Goal: Task Accomplishment & Management: Use online tool/utility

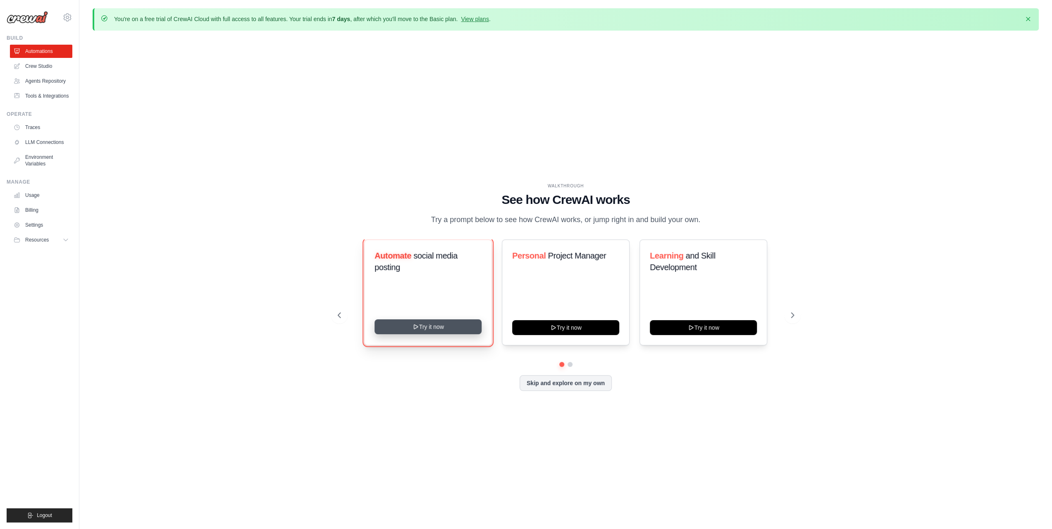
click at [420, 327] on button "Try it now" at bounding box center [427, 326] width 107 height 15
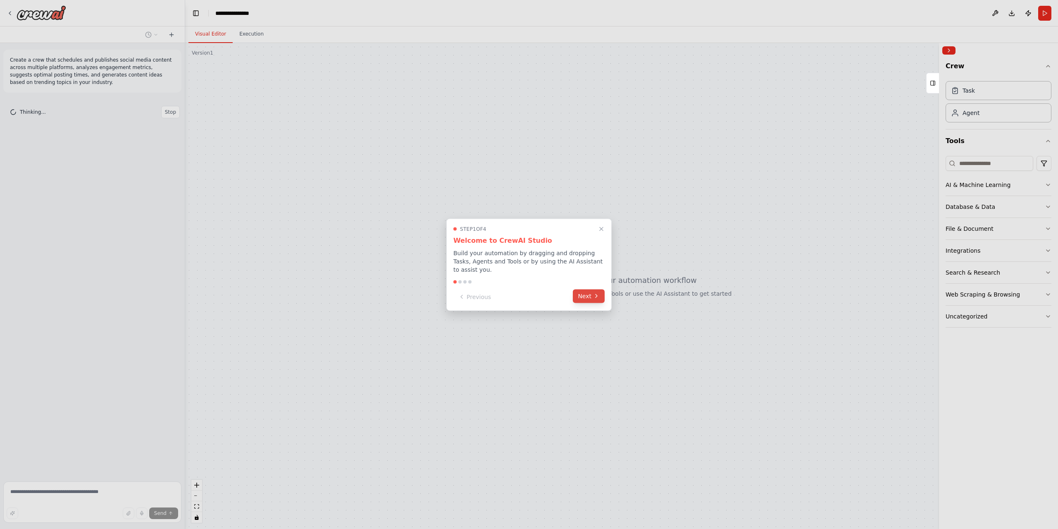
click at [588, 292] on button "Next" at bounding box center [589, 296] width 32 height 14
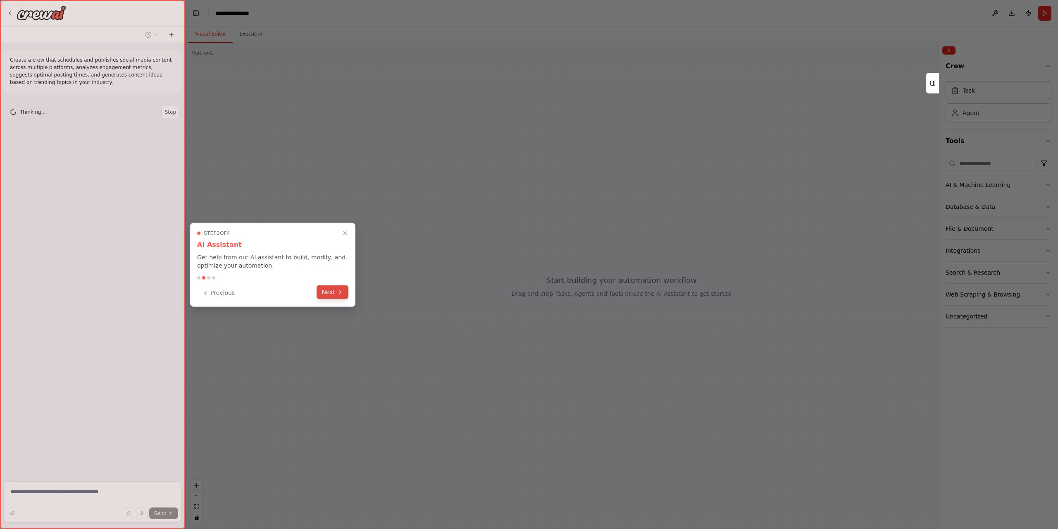
click at [336, 296] on button "Next" at bounding box center [333, 292] width 32 height 14
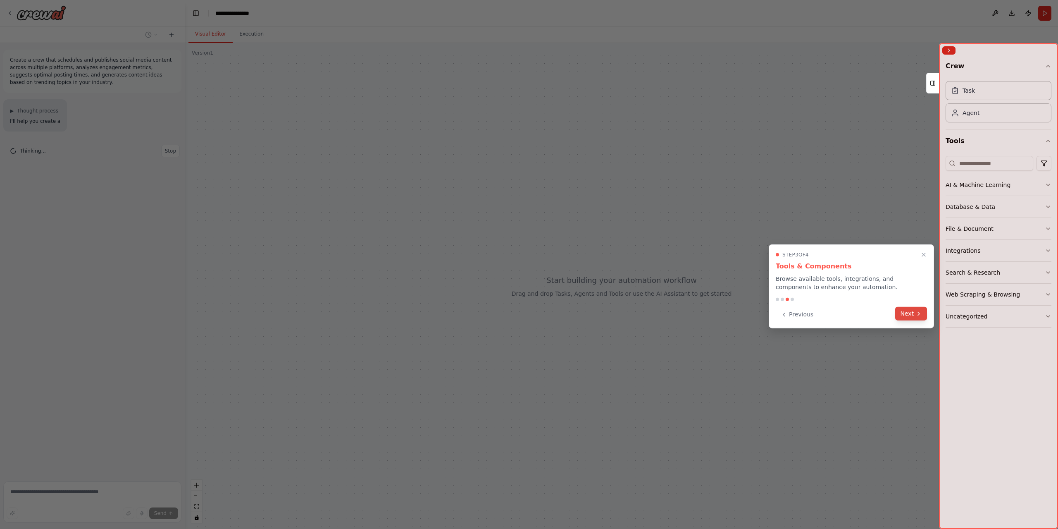
click at [919, 315] on icon at bounding box center [918, 313] width 7 height 7
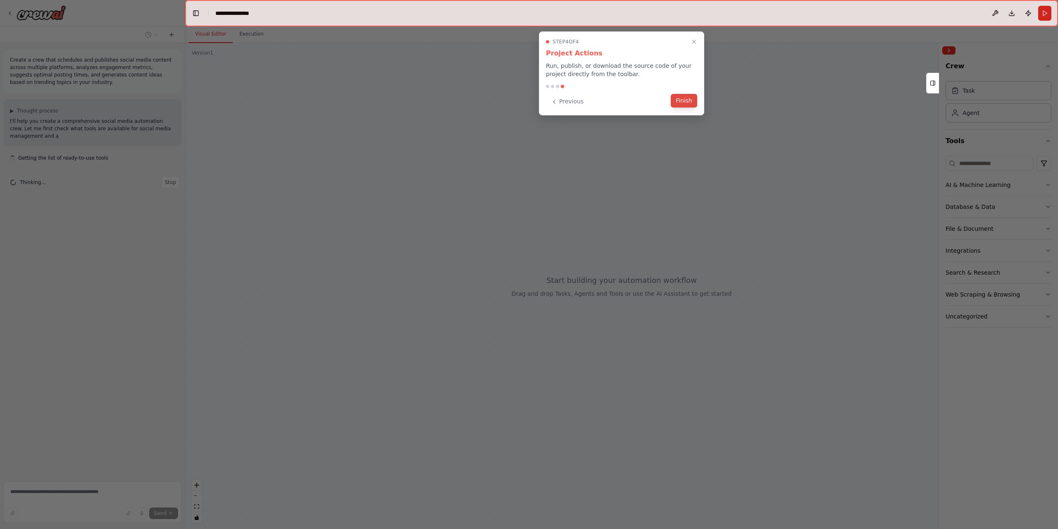
click at [684, 103] on button "Finish" at bounding box center [684, 101] width 26 height 14
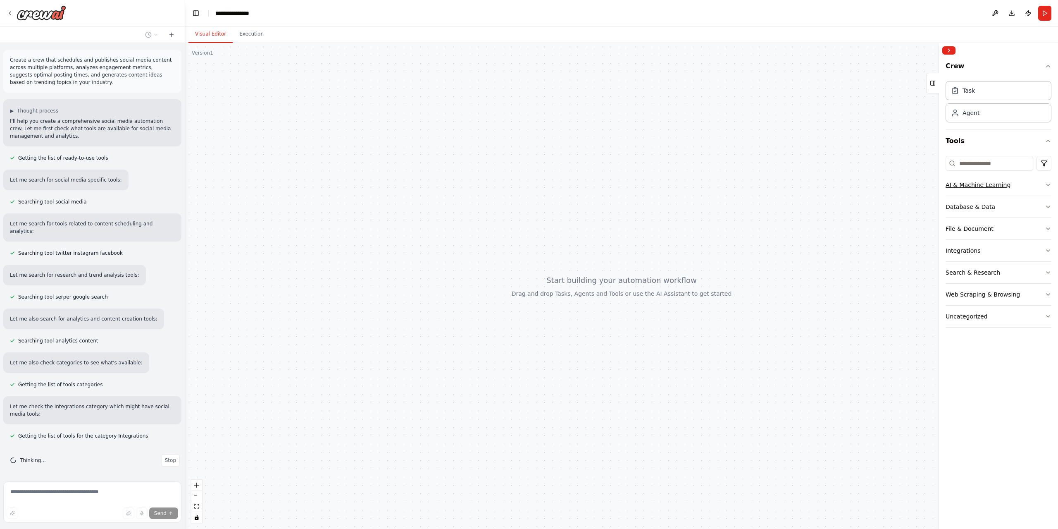
click at [1048, 181] on icon "button" at bounding box center [1048, 184] width 7 height 7
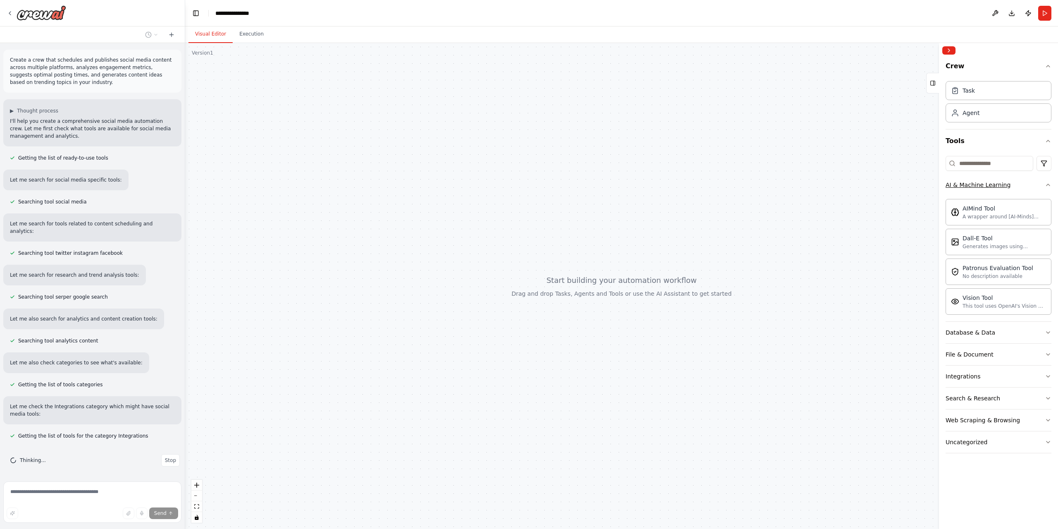
click at [1049, 182] on icon "button" at bounding box center [1048, 184] width 7 height 7
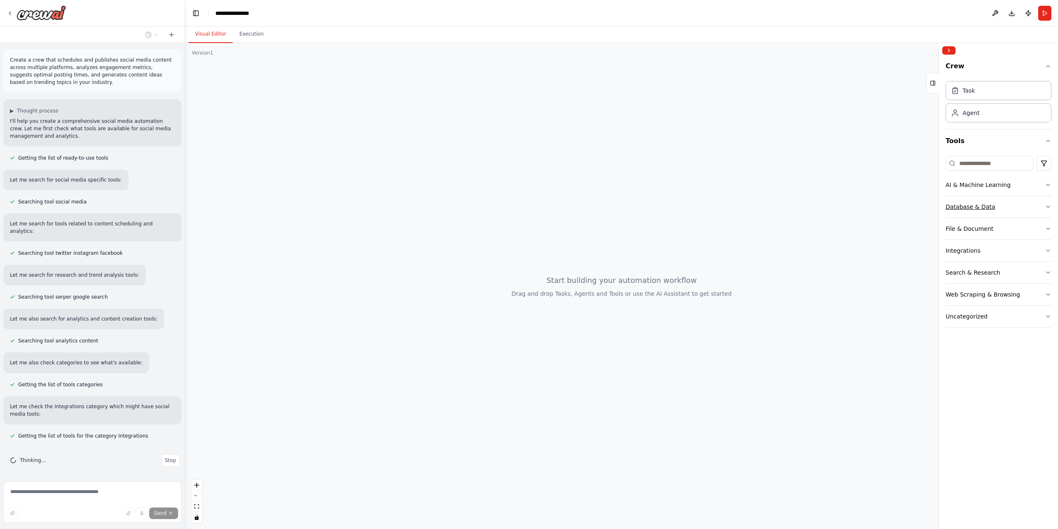
click at [1043, 207] on button "Database & Data" at bounding box center [999, 206] width 106 height 21
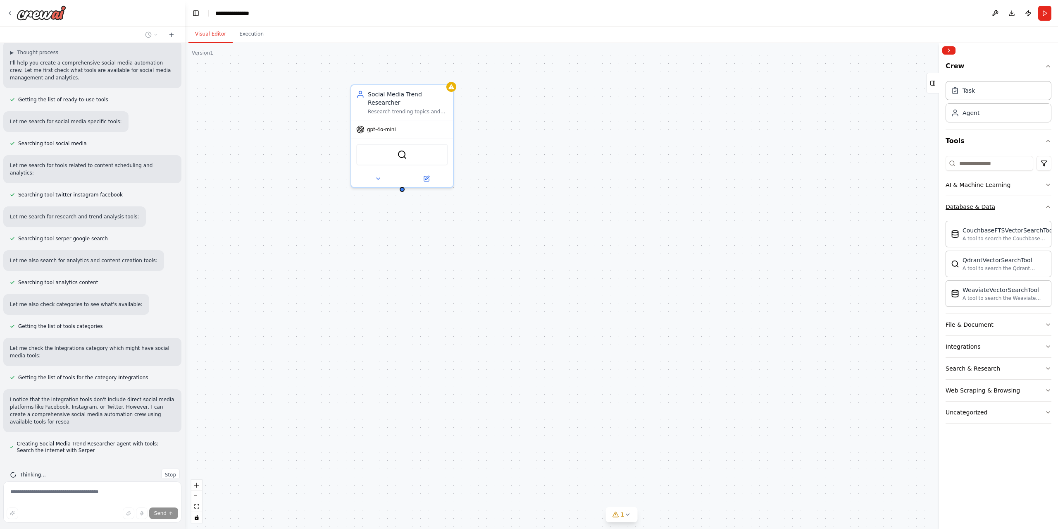
scroll to position [66, 0]
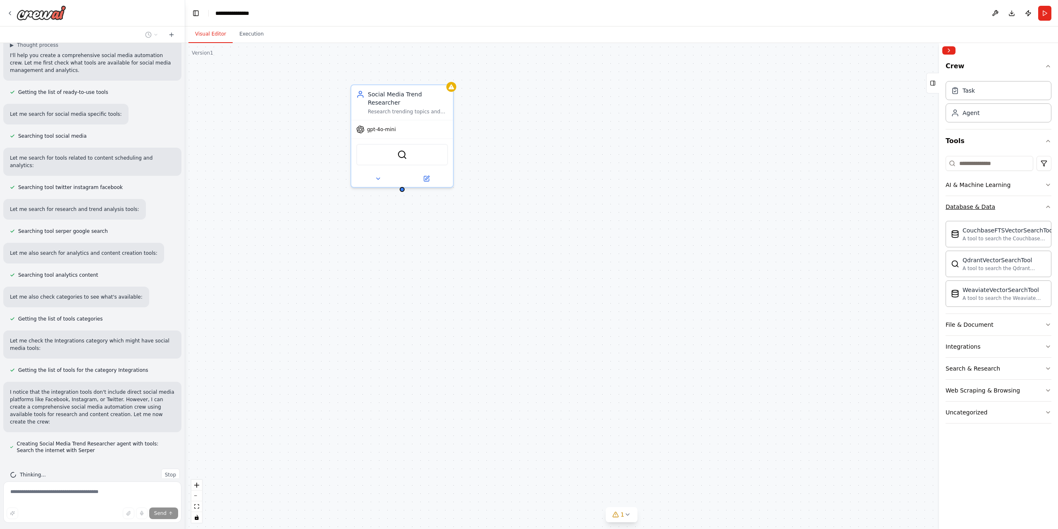
click at [1047, 204] on icon "button" at bounding box center [1048, 206] width 7 height 7
click at [1037, 315] on button "Uncategorized" at bounding box center [999, 315] width 106 height 21
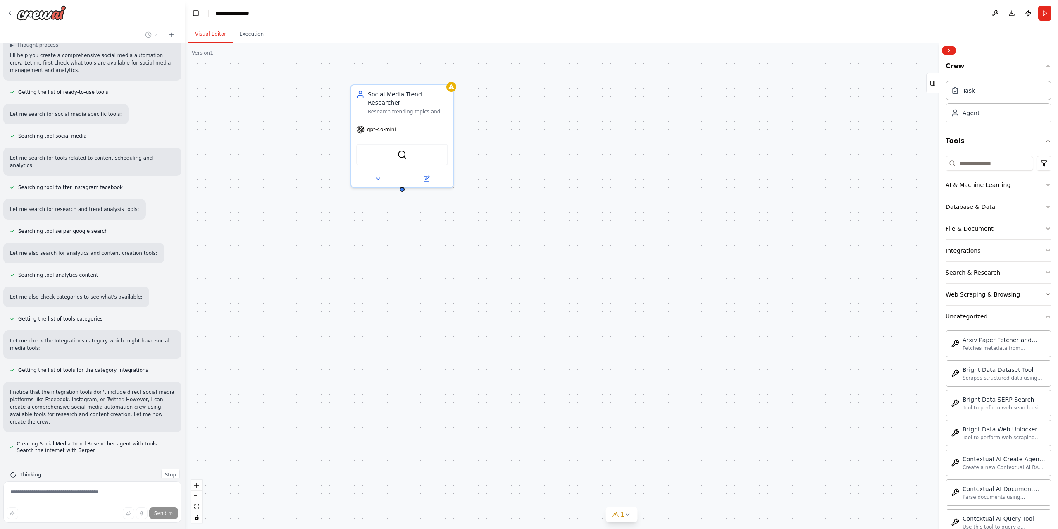
click at [1012, 321] on button "Uncategorized" at bounding box center [999, 315] width 106 height 21
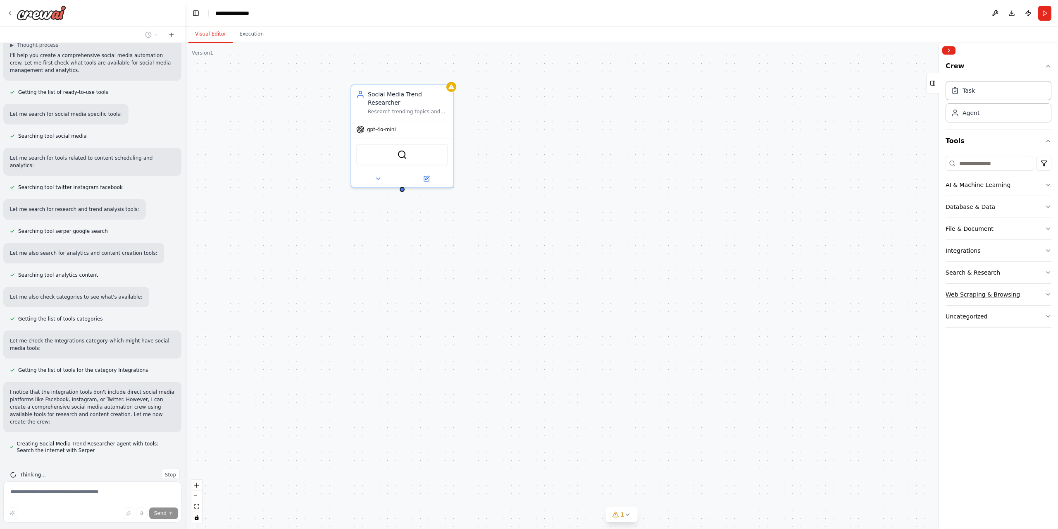
click at [1001, 296] on div "Web Scraping & Browsing" at bounding box center [983, 294] width 74 height 8
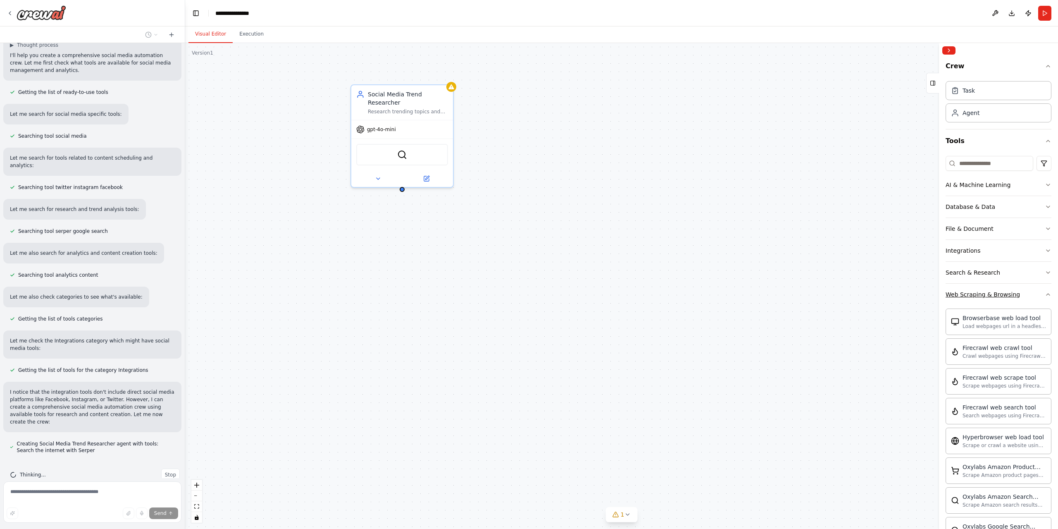
click at [1025, 292] on button "Web Scraping & Browsing" at bounding box center [999, 293] width 106 height 21
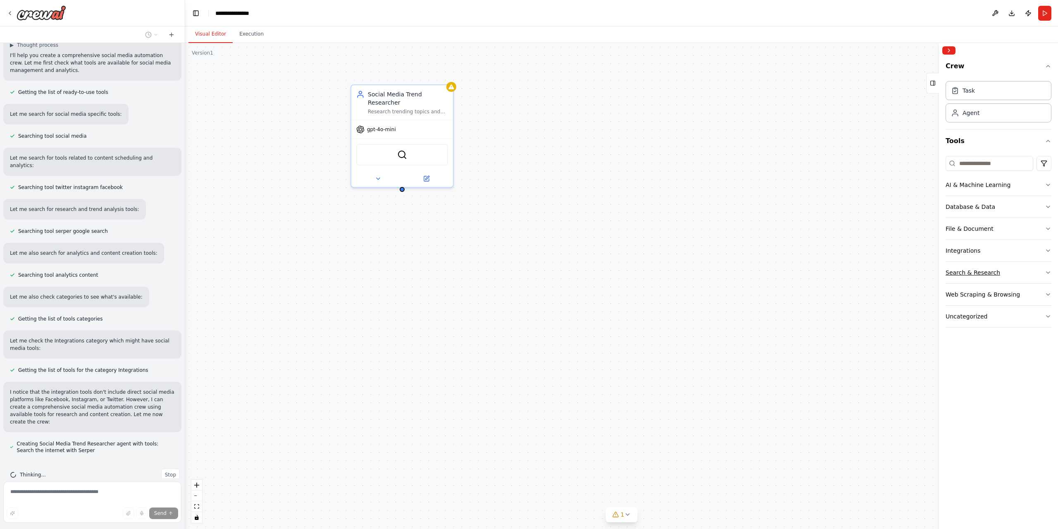
click at [1010, 272] on button "Search & Research" at bounding box center [999, 272] width 106 height 21
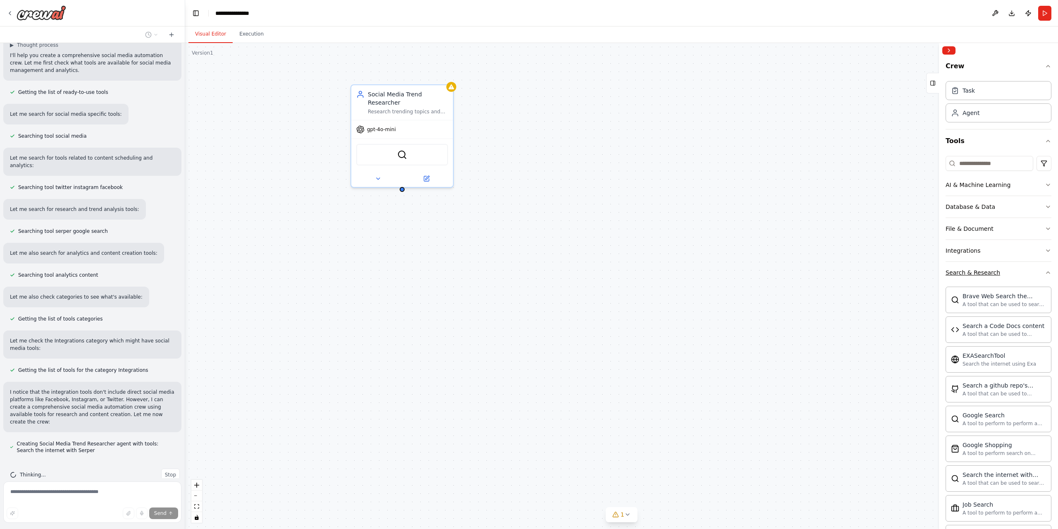
click at [1010, 272] on button "Search & Research" at bounding box center [999, 272] width 106 height 21
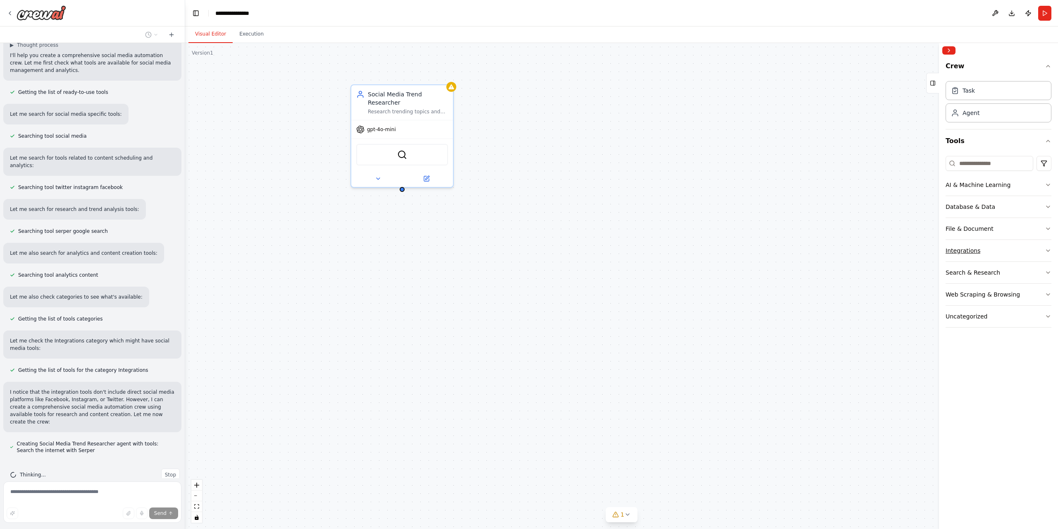
click at [994, 252] on button "Integrations" at bounding box center [999, 250] width 106 height 21
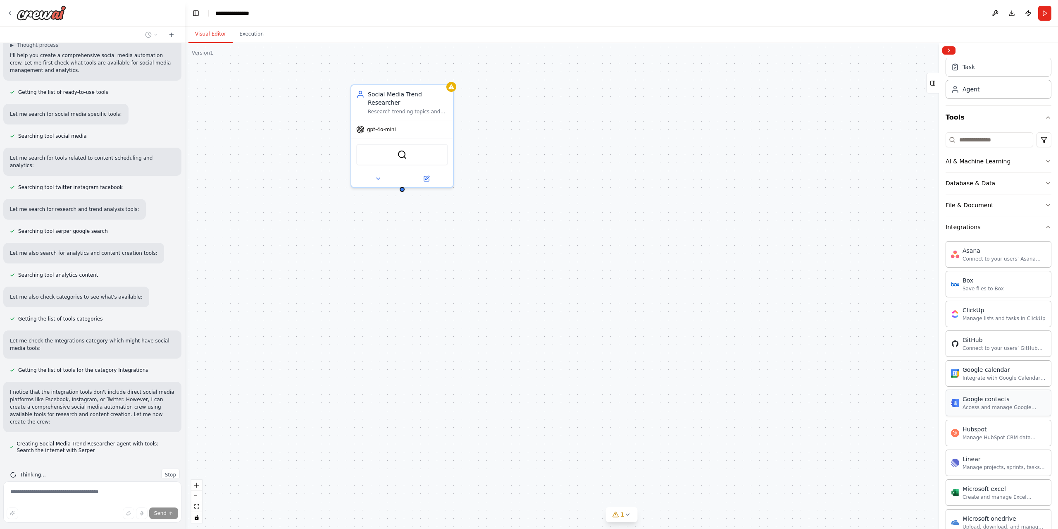
scroll to position [0, 0]
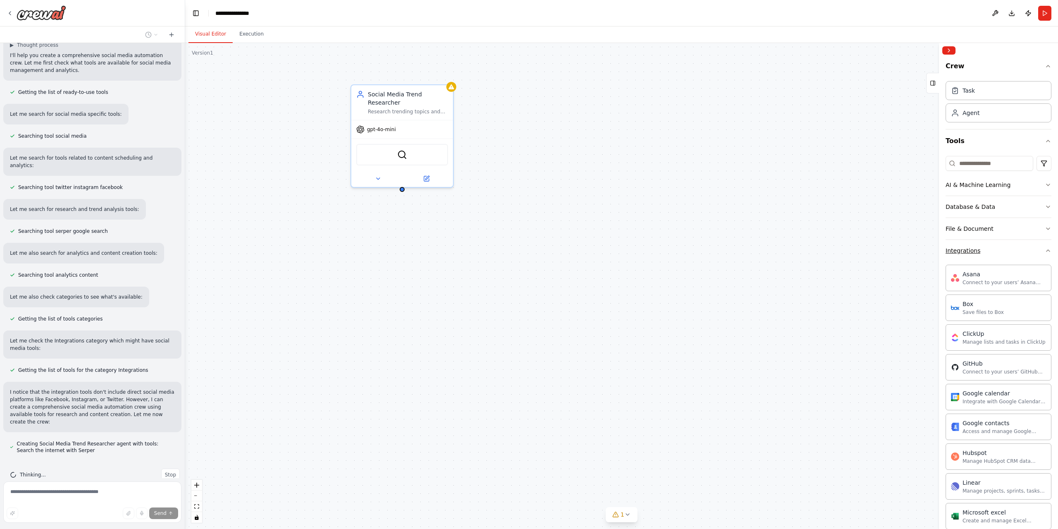
click at [994, 253] on button "Integrations" at bounding box center [999, 250] width 106 height 21
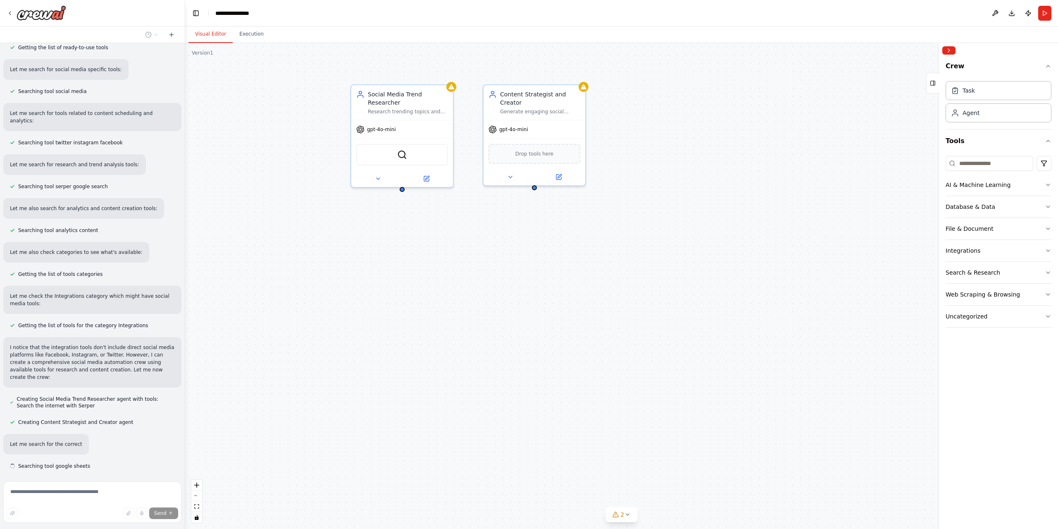
scroll to position [126, 0]
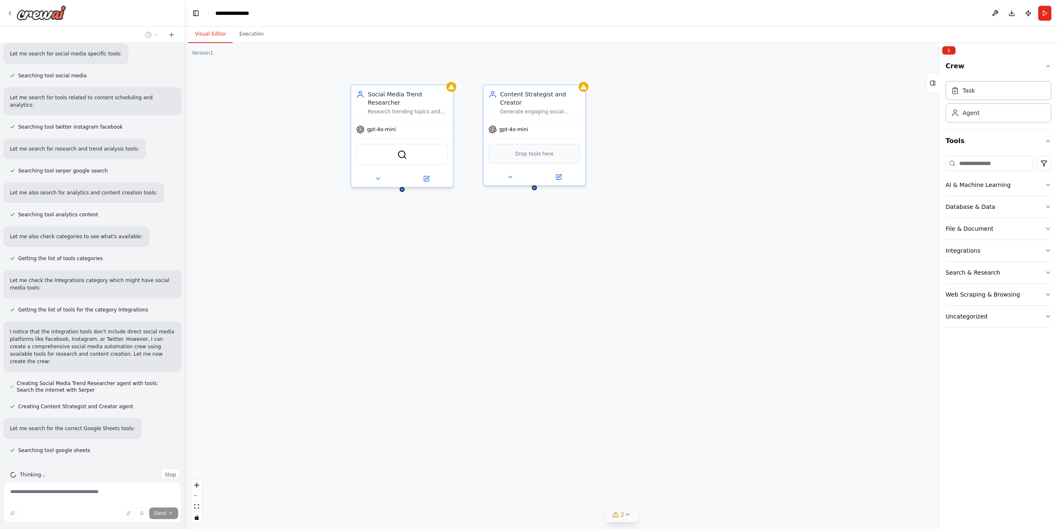
click at [620, 514] on div "2" at bounding box center [618, 514] width 12 height 8
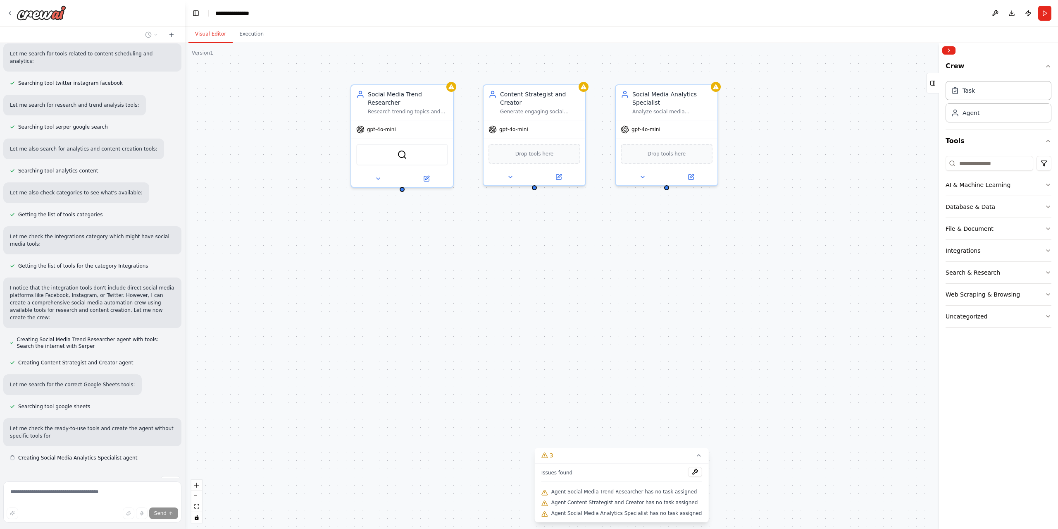
scroll to position [177, 0]
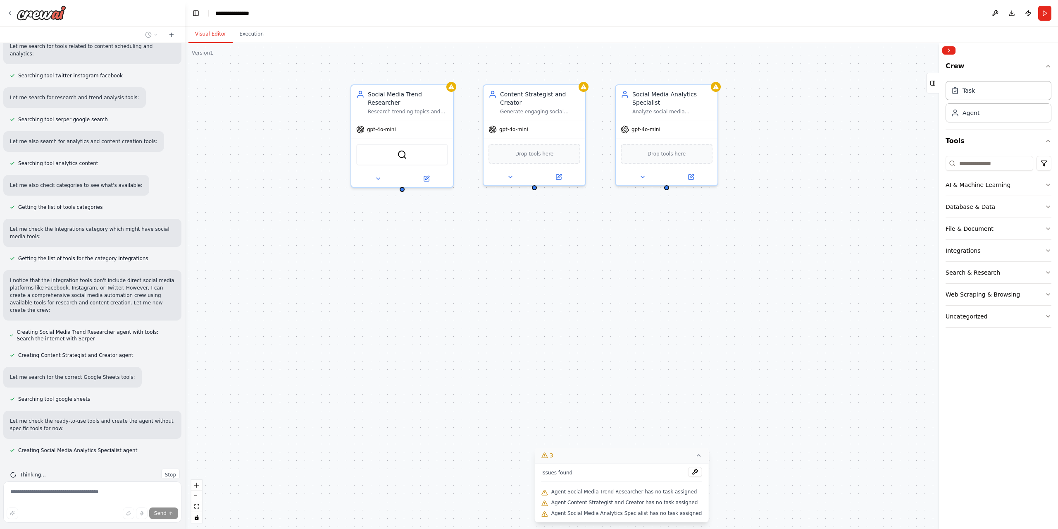
click at [695, 455] on icon at bounding box center [698, 455] width 7 height 7
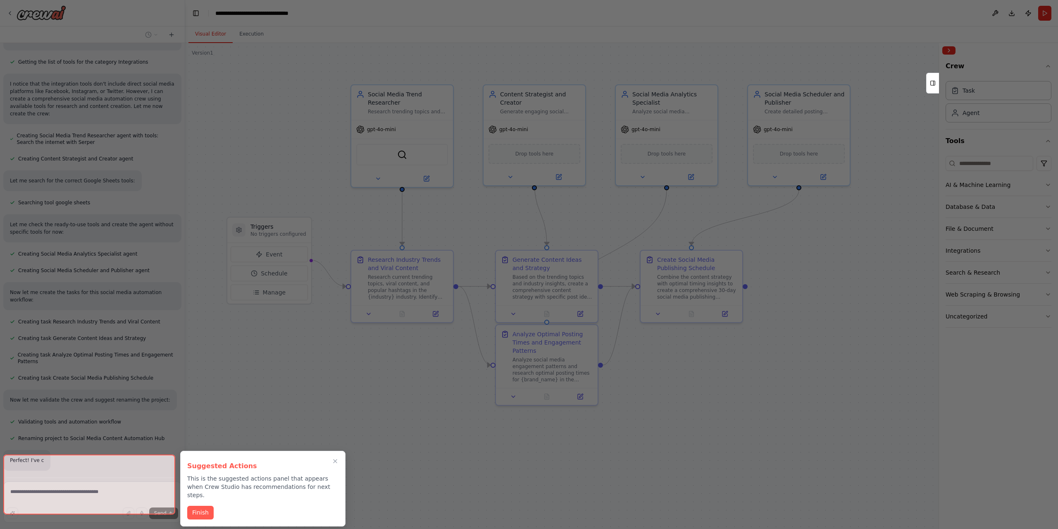
scroll to position [374, 0]
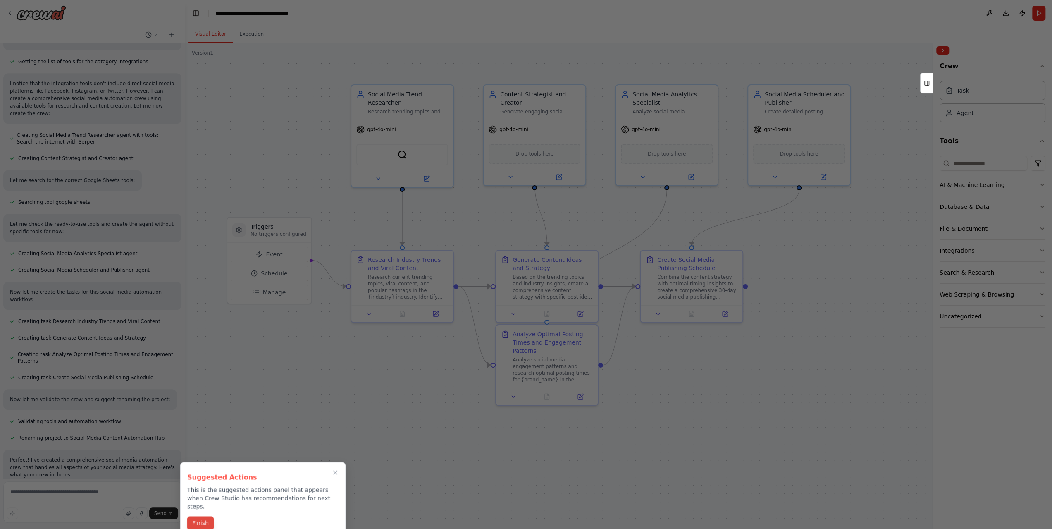
click at [208, 516] on button "Finish" at bounding box center [200, 523] width 26 height 14
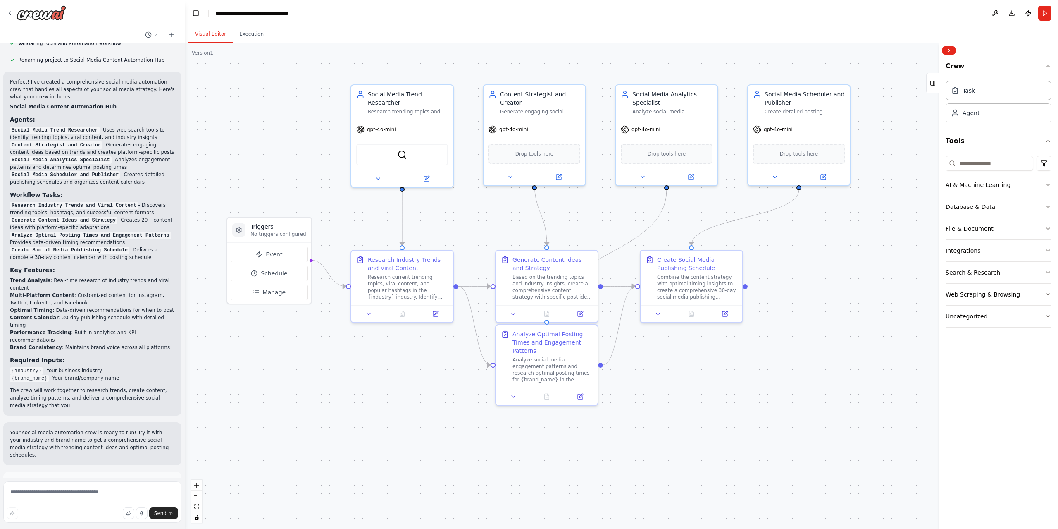
scroll to position [759, 0]
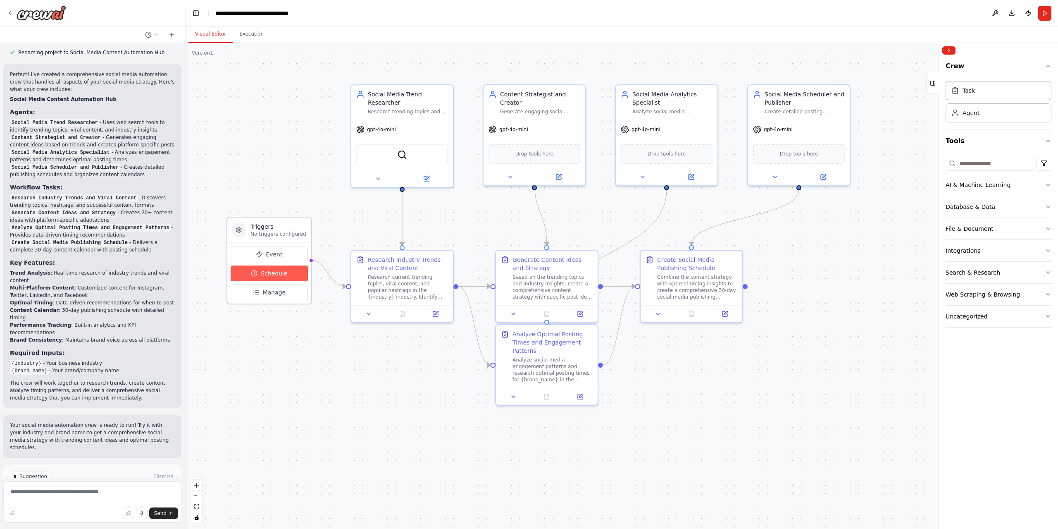
click at [282, 277] on button "Schedule" at bounding box center [269, 273] width 77 height 16
select select "******"
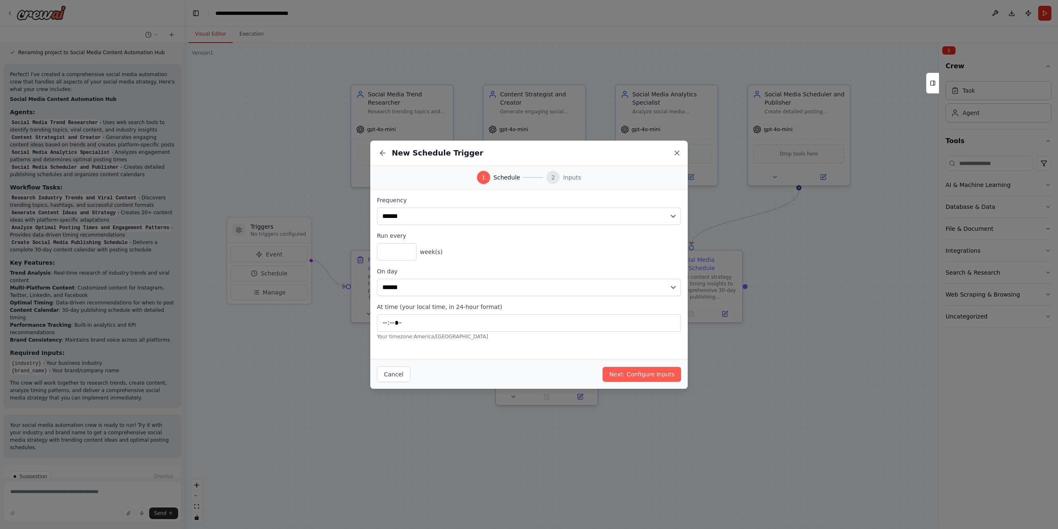
click at [677, 153] on icon at bounding box center [677, 153] width 4 height 4
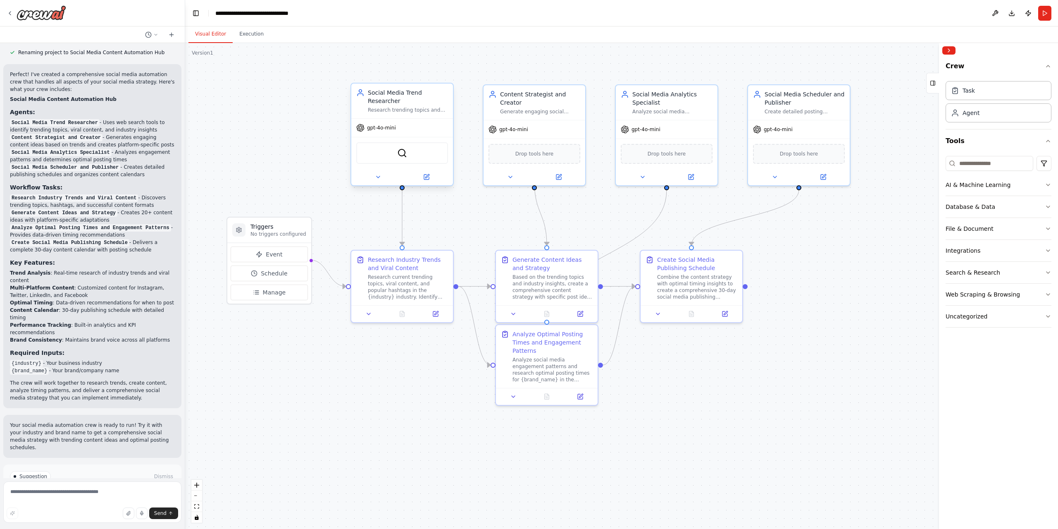
click at [411, 145] on div "SerperDevTool" at bounding box center [402, 152] width 92 height 21
click at [543, 137] on div "Drop tools here" at bounding box center [535, 152] width 102 height 30
click at [541, 149] on div "Drop tools here" at bounding box center [534, 152] width 92 height 20
click at [533, 148] on span "Drop tools here" at bounding box center [534, 152] width 38 height 8
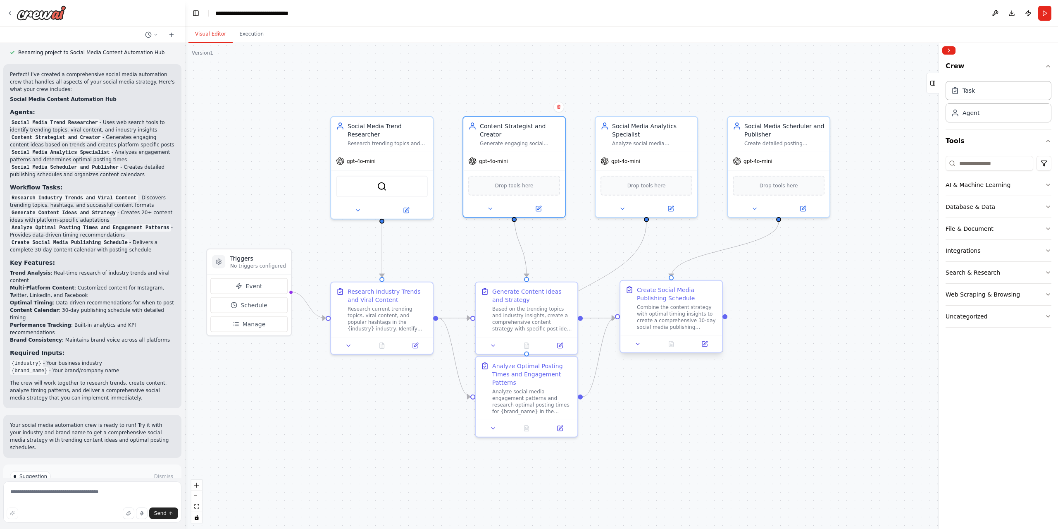
click at [686, 314] on div "Combine the content strategy with optimal timing insights to create a comprehen…" at bounding box center [677, 317] width 80 height 26
click at [701, 314] on div "Combine the content strategy with optimal timing insights to create a comprehen…" at bounding box center [677, 317] width 80 height 26
click at [639, 342] on icon at bounding box center [637, 344] width 7 height 7
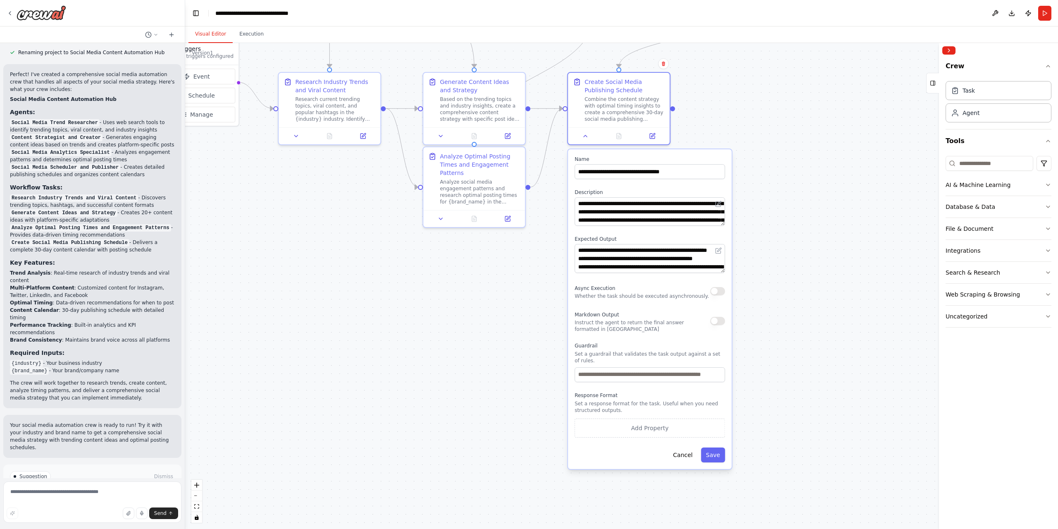
drag, startPoint x: 832, startPoint y: 284, endPoint x: 815, endPoint y: 199, distance: 87.0
click at [815, 199] on div ".deletable-edge-delete-btn { width: 20px; height: 20px; border: 0px solid #ffff…" at bounding box center [621, 286] width 873 height 486
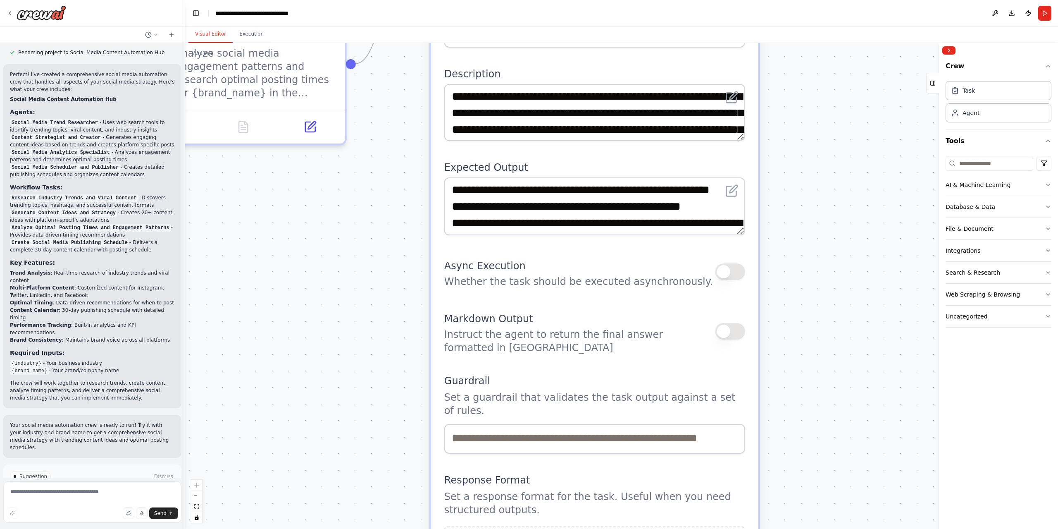
drag, startPoint x: 802, startPoint y: 290, endPoint x: 816, endPoint y: 342, distance: 53.9
click at [816, 342] on div ".deletable-edge-delete-btn { width: 20px; height: 20px; border: 0px solid #ffff…" at bounding box center [621, 286] width 873 height 486
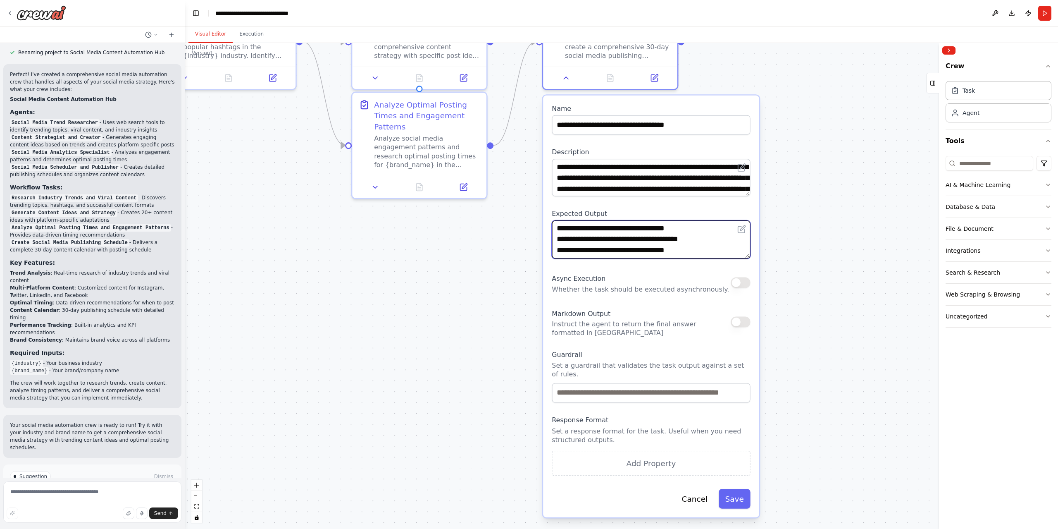
scroll to position [91, 0]
click at [833, 156] on div ".deletable-edge-delete-btn { width: 20px; height: 20px; border: 0px solid #ffff…" at bounding box center [621, 286] width 873 height 486
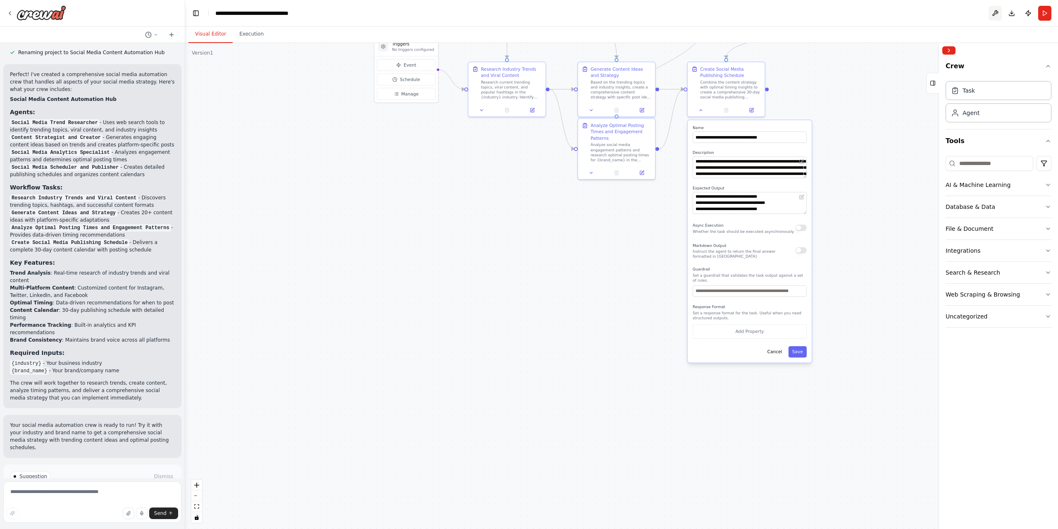
click at [993, 10] on button at bounding box center [995, 13] width 13 height 15
click at [997, 13] on div at bounding box center [995, 13] width 13 height 15
click at [860, 205] on div ".deletable-edge-delete-btn { width: 20px; height: 20px; border: 0px solid #ffff…" at bounding box center [621, 286] width 873 height 486
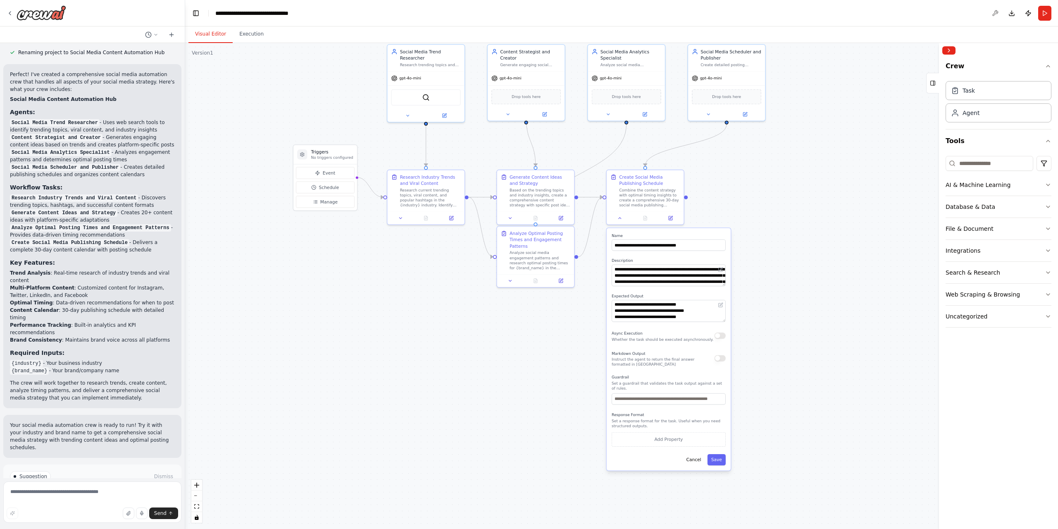
drag, startPoint x: 872, startPoint y: 179, endPoint x: 791, endPoint y: 287, distance: 134.9
click at [791, 287] on div ".deletable-edge-delete-btn { width: 20px; height: 20px; border: 0px solid #ffff…" at bounding box center [621, 286] width 873 height 486
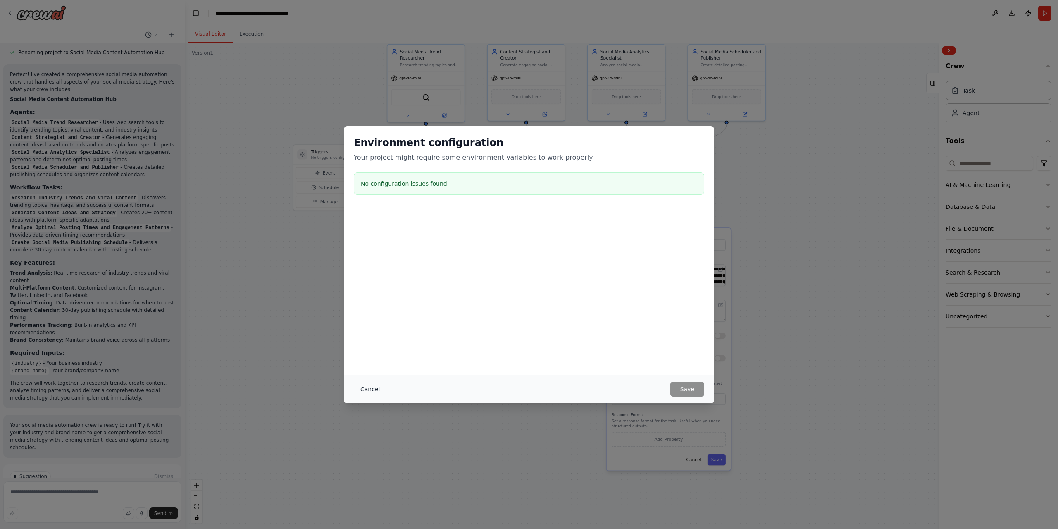
click at [379, 391] on button "Cancel" at bounding box center [370, 388] width 33 height 15
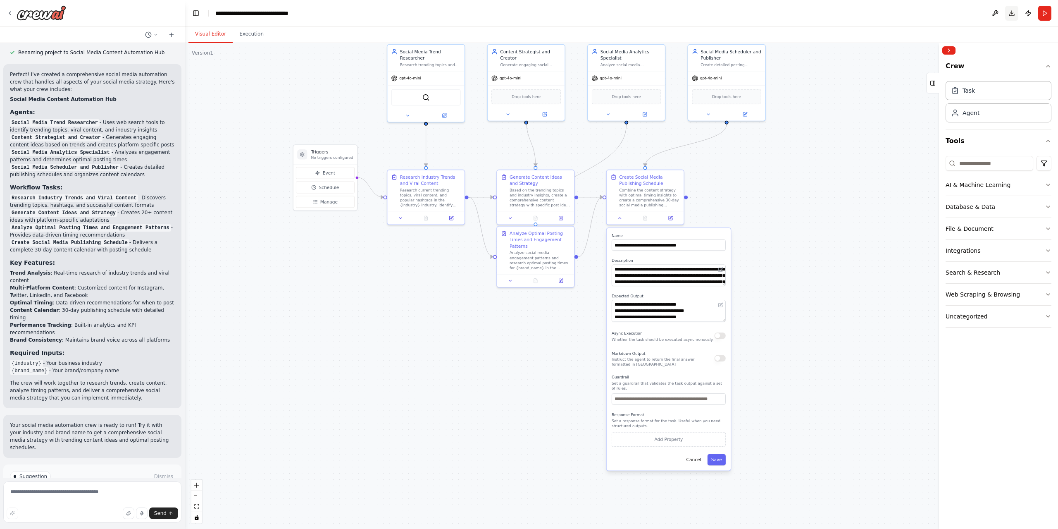
click at [1009, 12] on button "Download" at bounding box center [1011, 13] width 13 height 15
click at [34, 360] on code "{industry}" at bounding box center [26, 363] width 33 height 7
click at [436, 192] on div "Research current trending topics, viral content, and popular hashtags in the {i…" at bounding box center [430, 196] width 61 height 20
click at [436, 193] on div "Research current trending topics, viral content, and popular hashtags in the {i…" at bounding box center [430, 196] width 61 height 20
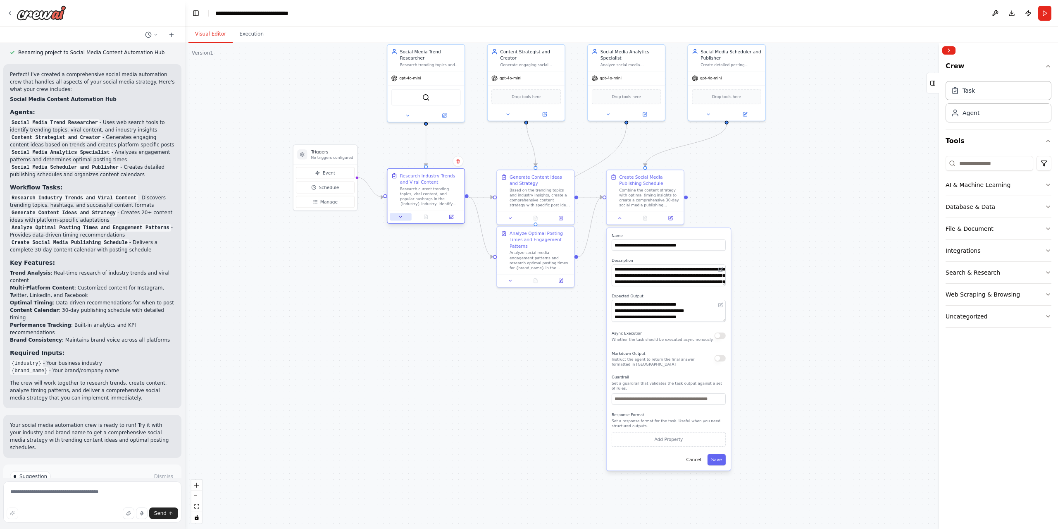
click at [400, 219] on button at bounding box center [400, 216] width 21 height 7
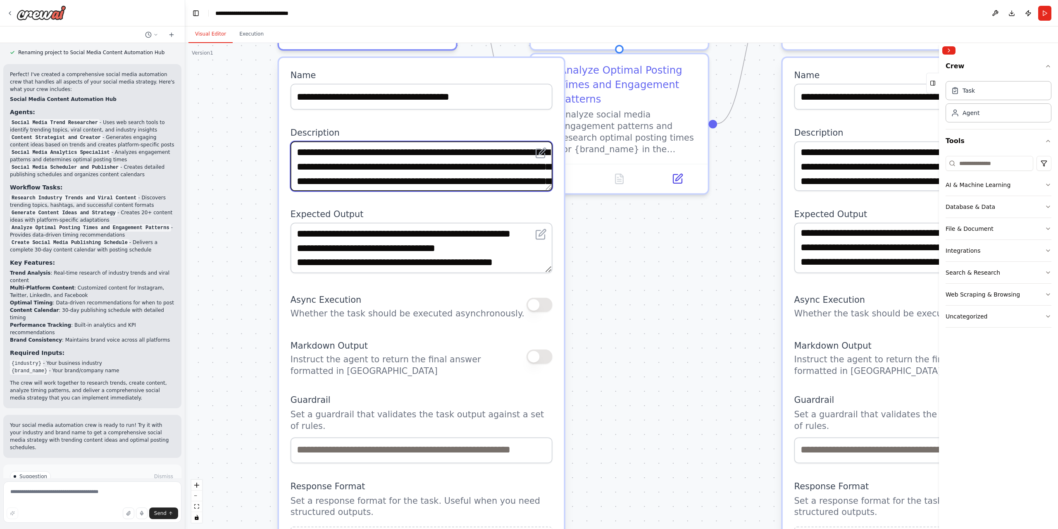
drag, startPoint x: 446, startPoint y: 164, endPoint x: 405, endPoint y: 165, distance: 41.8
click at [405, 165] on textarea "**********" at bounding box center [422, 166] width 262 height 50
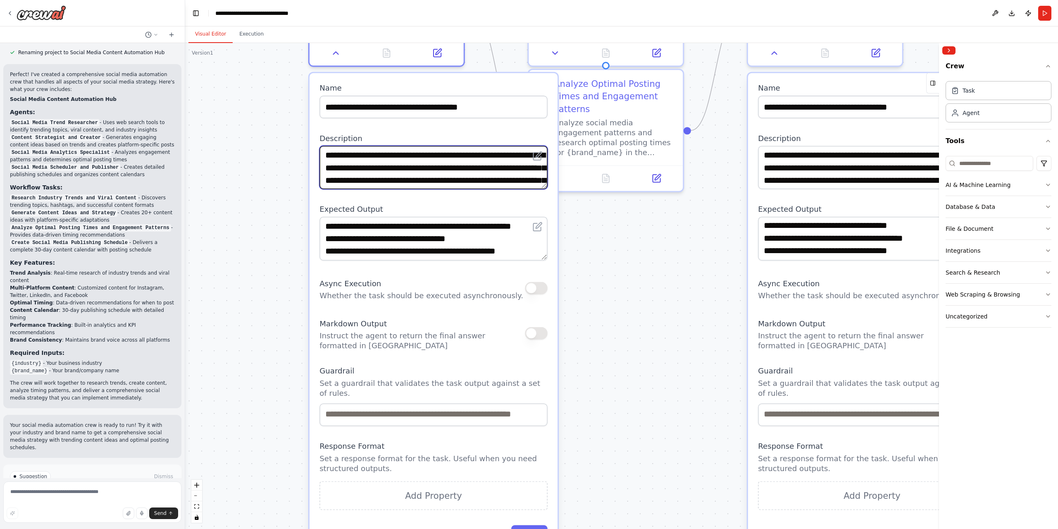
click at [524, 169] on textarea "**********" at bounding box center [433, 167] width 228 height 43
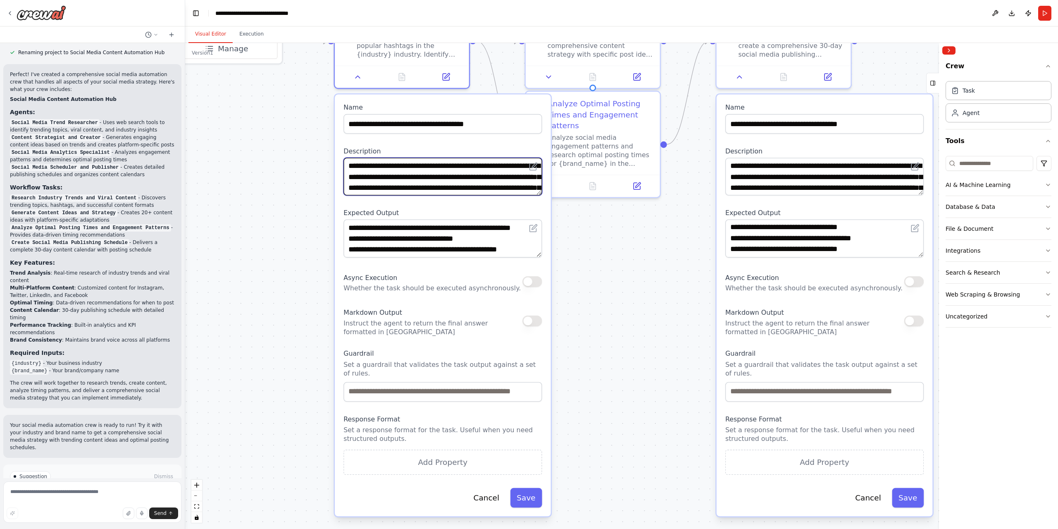
type textarea "**********"
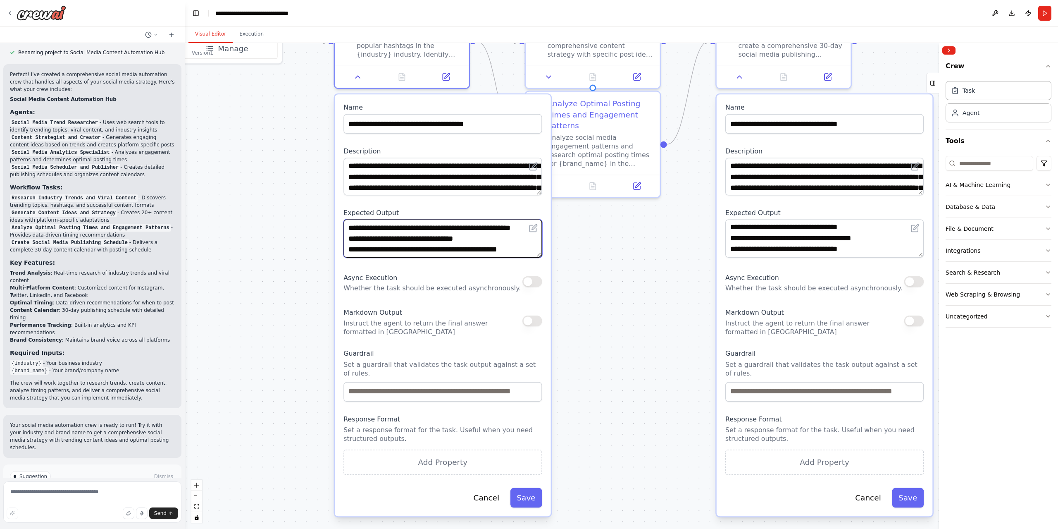
drag, startPoint x: 474, startPoint y: 248, endPoint x: 439, endPoint y: 250, distance: 35.2
click at [439, 250] on textarea "**********" at bounding box center [442, 238] width 198 height 38
type textarea "**********"
click at [528, 497] on button "Save" at bounding box center [526, 497] width 32 height 20
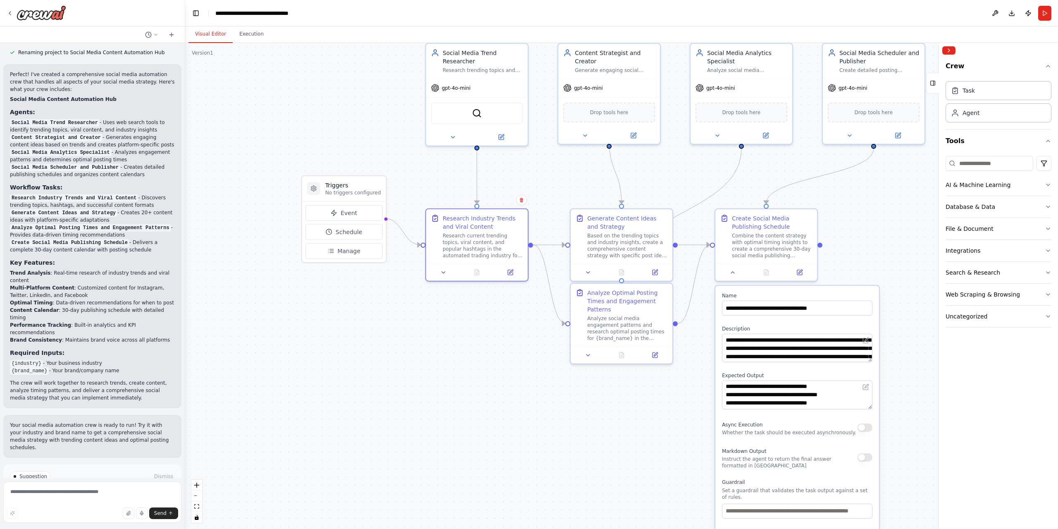
drag, startPoint x: 523, startPoint y: 269, endPoint x: 507, endPoint y: 415, distance: 146.8
click at [507, 415] on div ".deletable-edge-delete-btn { width: 20px; height: 20px; border: 0px solid #ffff…" at bounding box center [621, 286] width 873 height 486
click at [615, 239] on div "Based on the trending topics and industry insights, create a comprehensive cont…" at bounding box center [627, 244] width 80 height 26
click at [587, 271] on icon at bounding box center [587, 271] width 3 height 2
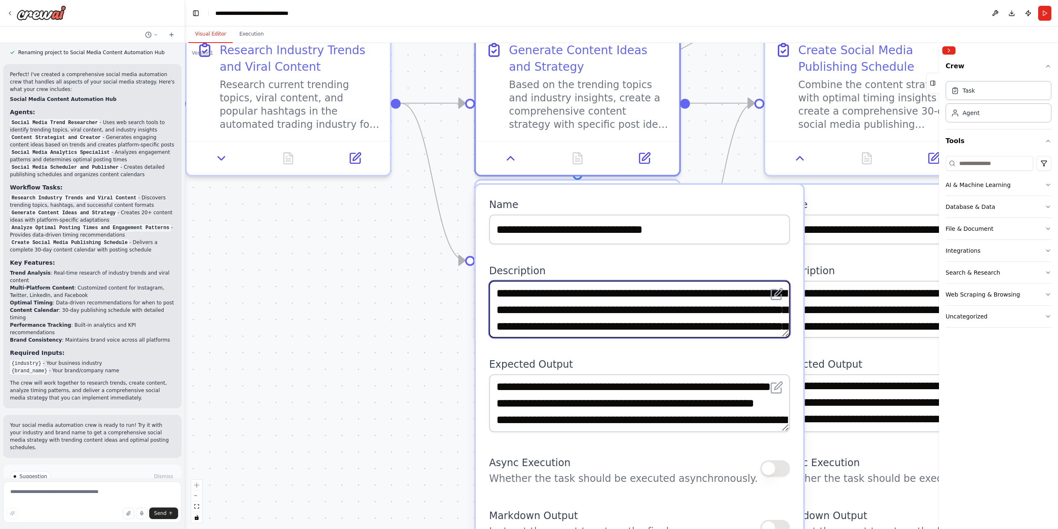
drag, startPoint x: 638, startPoint y: 324, endPoint x: 570, endPoint y: 328, distance: 68.3
click at [570, 328] on textarea "**********" at bounding box center [639, 309] width 301 height 57
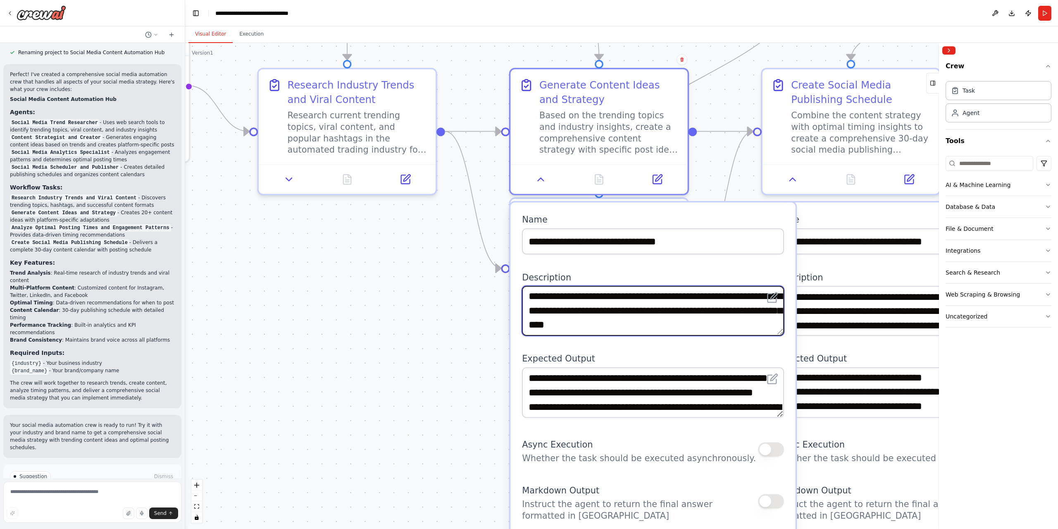
scroll to position [25, 0]
type textarea "**********"
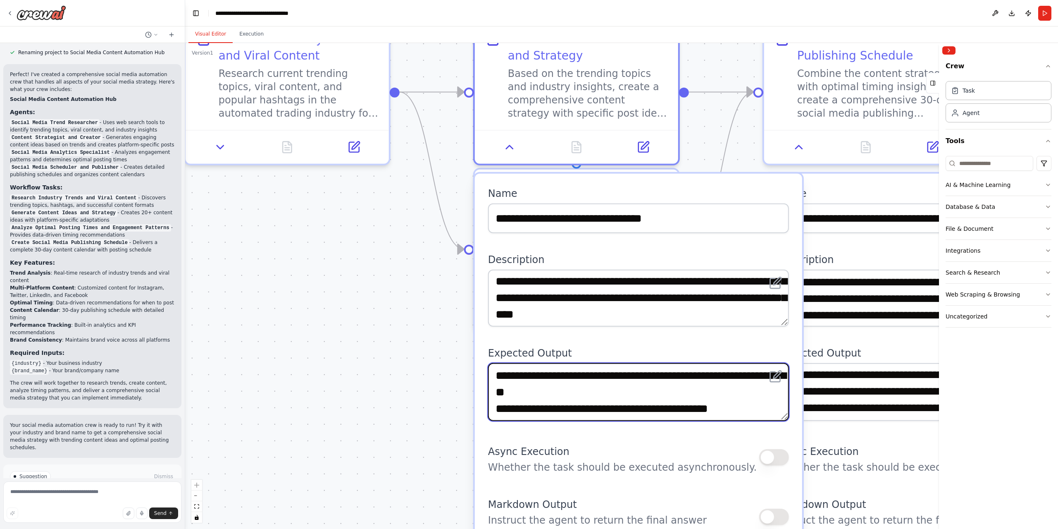
scroll to position [0, 0]
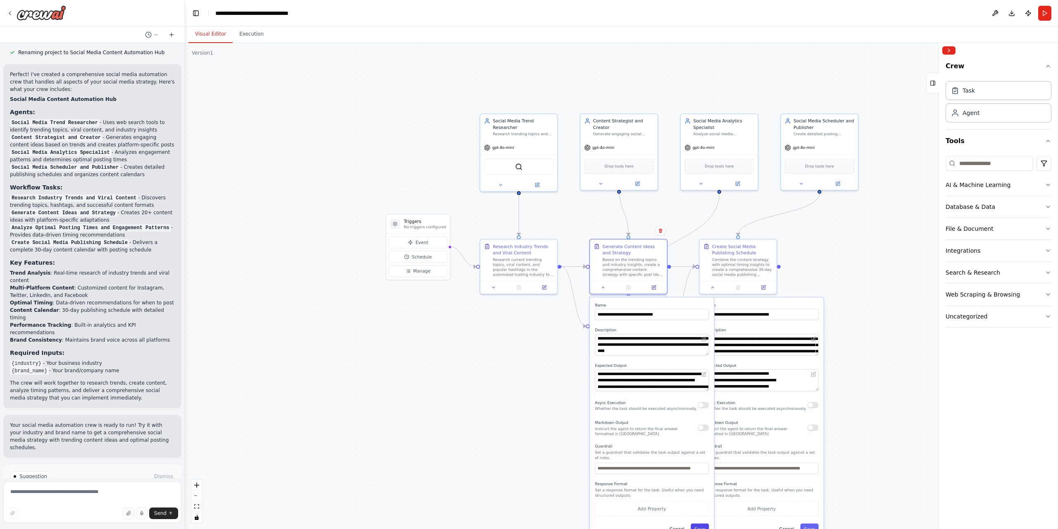
click at [705, 526] on button "Save" at bounding box center [700, 528] width 18 height 11
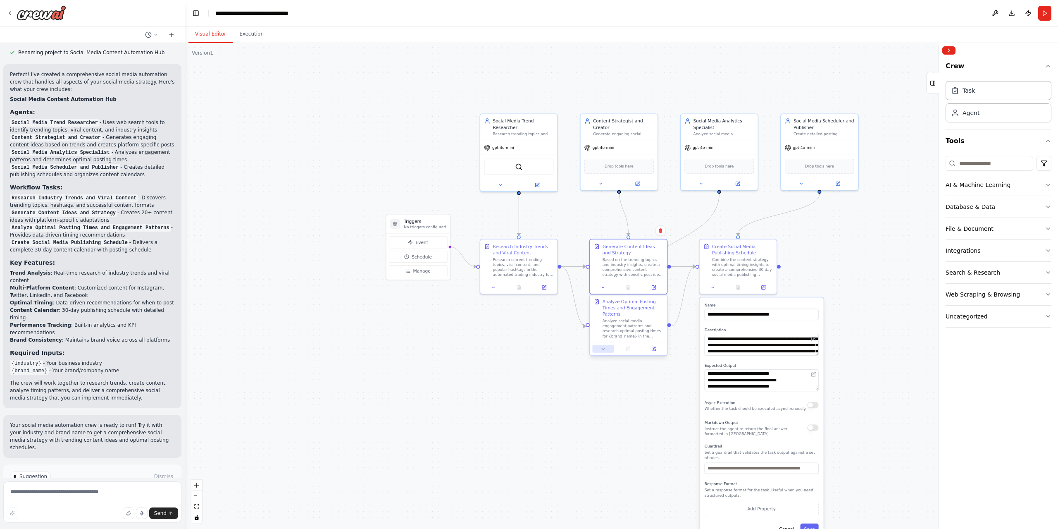
click at [605, 350] on icon at bounding box center [602, 348] width 5 height 5
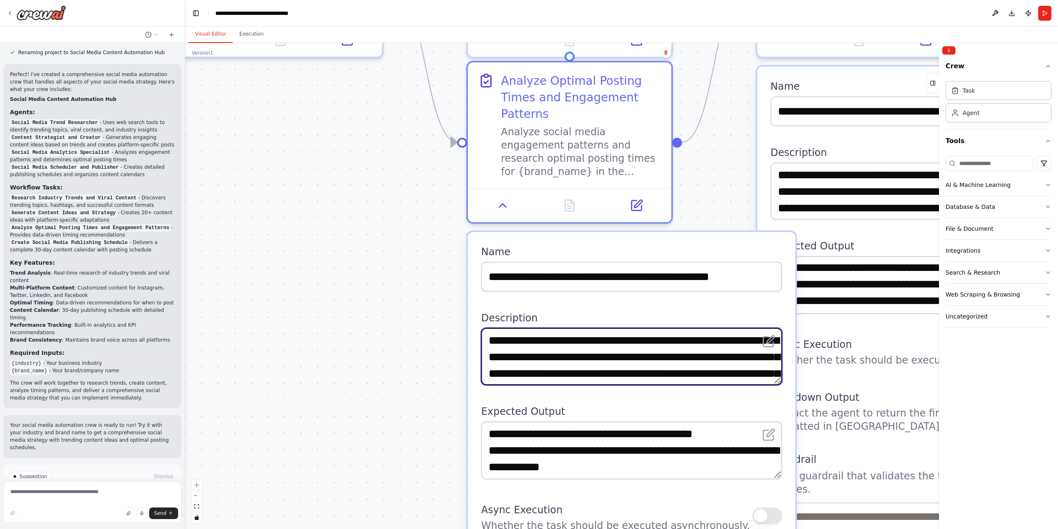
drag, startPoint x: 737, startPoint y: 354, endPoint x: 667, endPoint y: 357, distance: 70.7
click at [667, 357] on textarea "**********" at bounding box center [631, 356] width 301 height 57
drag, startPoint x: 535, startPoint y: 372, endPoint x: 486, endPoint y: 372, distance: 49.2
click at [486, 372] on textarea "**********" at bounding box center [631, 356] width 301 height 57
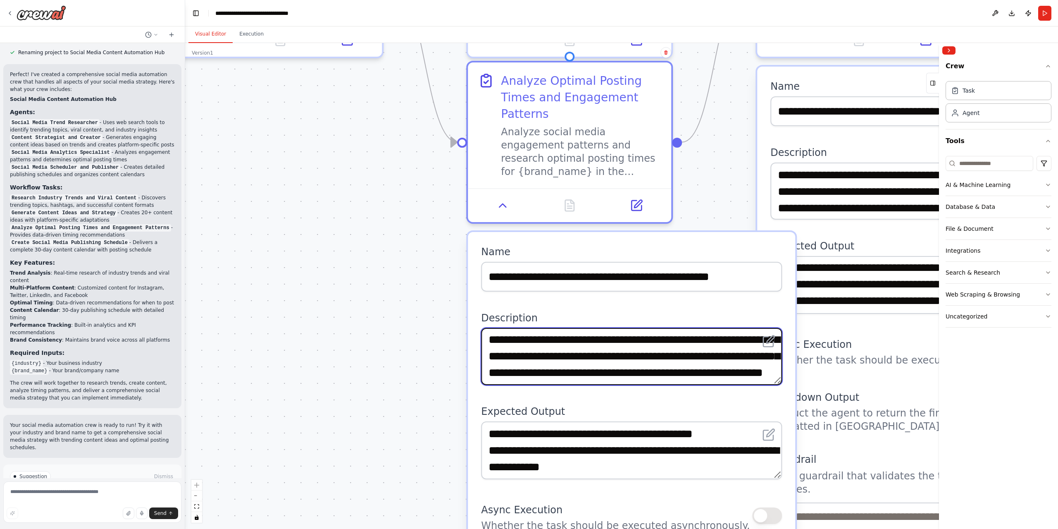
scroll to position [25, 0]
type textarea "**********"
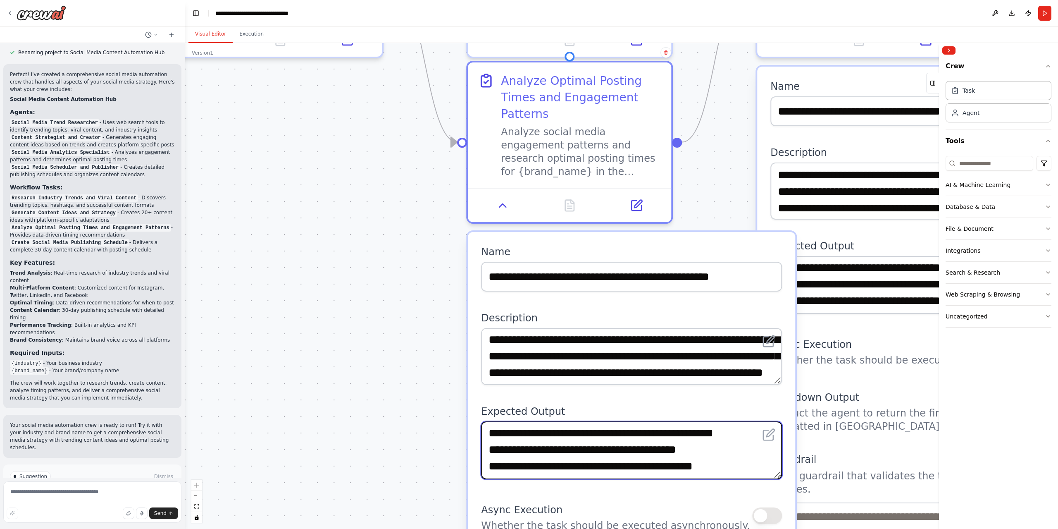
scroll to position [58, 0]
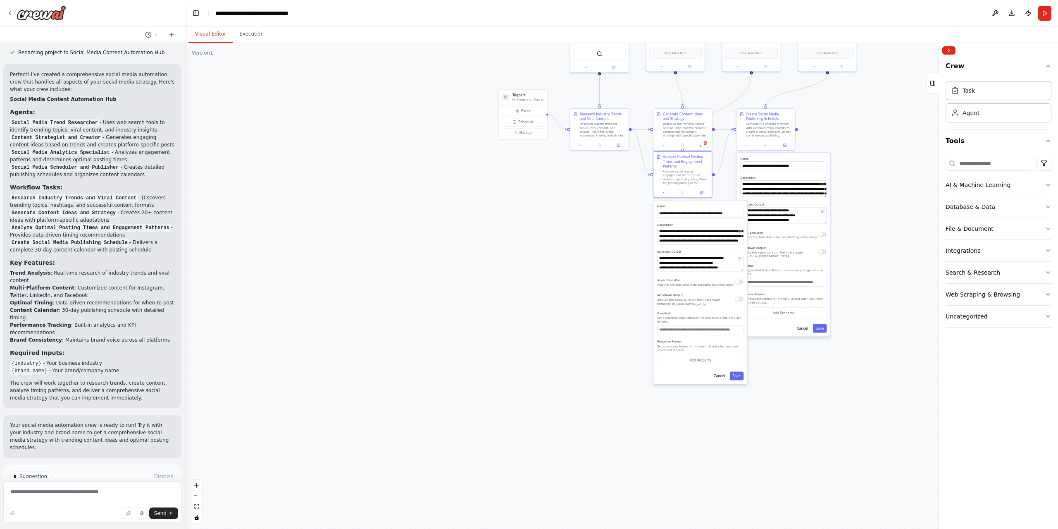
drag, startPoint x: 638, startPoint y: 460, endPoint x: 591, endPoint y: 270, distance: 196.3
click at [584, 260] on div ".deletable-edge-delete-btn { width: 20px; height: 20px; border: 0px solid #ffff…" at bounding box center [621, 286] width 873 height 486
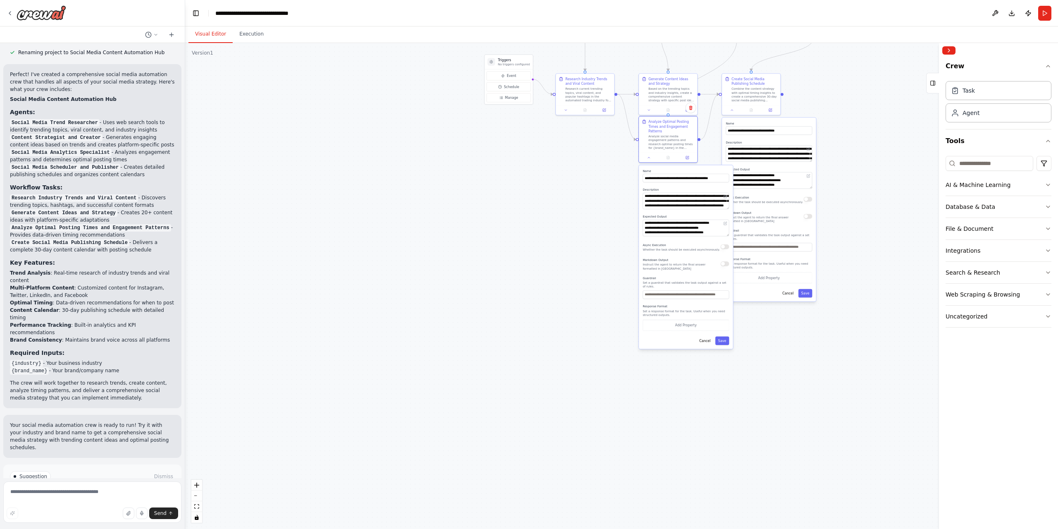
drag, startPoint x: 726, startPoint y: 338, endPoint x: 737, endPoint y: 336, distance: 11.3
click at [727, 338] on button "Save" at bounding box center [722, 340] width 14 height 9
click at [726, 339] on button "Save" at bounding box center [724, 340] width 14 height 9
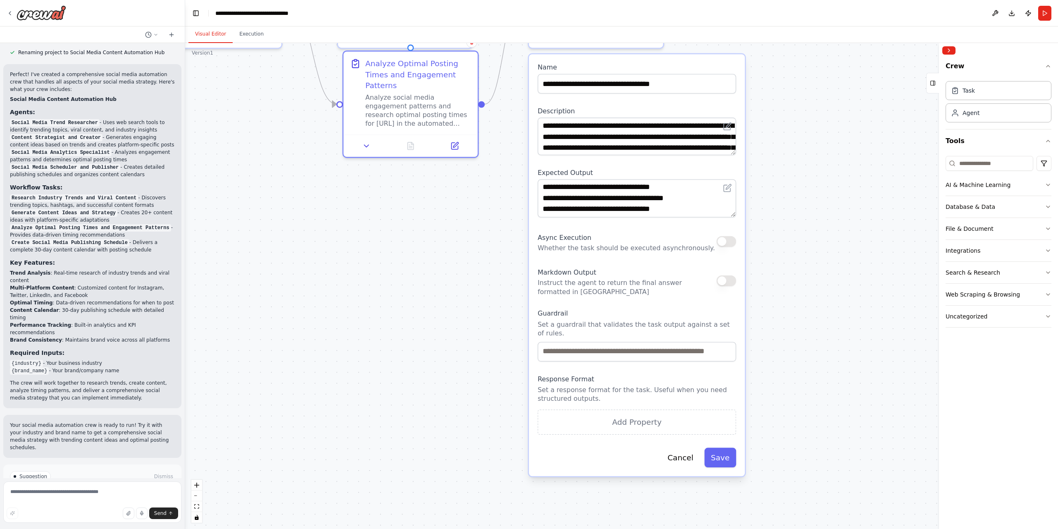
drag, startPoint x: 803, startPoint y: 264, endPoint x: 715, endPoint y: 545, distance: 293.6
click at [715, 528] on html "Create a crew that schedules and publishes social media content across multiple…" at bounding box center [529, 264] width 1058 height 529
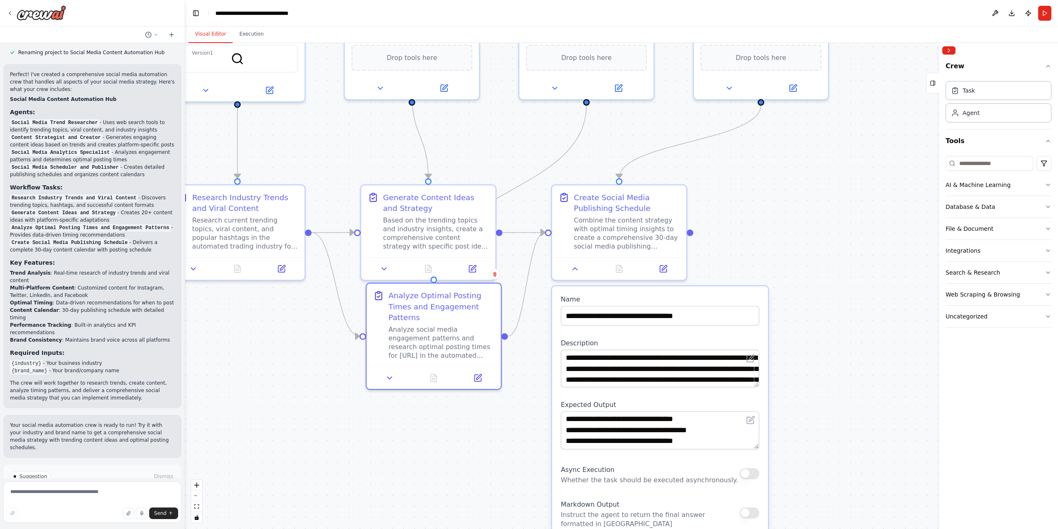
drag, startPoint x: 801, startPoint y: 248, endPoint x: 820, endPoint y: 476, distance: 228.5
click at [820, 476] on div ".deletable-edge-delete-btn { width: 20px; height: 20px; border: 0px solid #ffff…" at bounding box center [621, 286] width 873 height 486
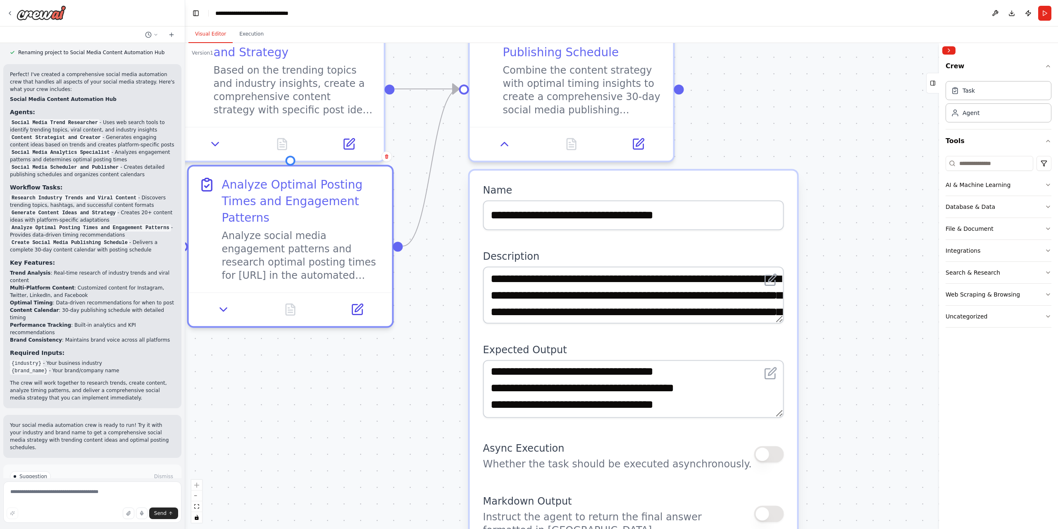
drag, startPoint x: 800, startPoint y: 401, endPoint x: 859, endPoint y: 309, distance: 109.5
click at [859, 309] on div ".deletable-edge-delete-btn { width: 20px; height: 20px; border: 0px solid #ffff…" at bounding box center [621, 286] width 873 height 486
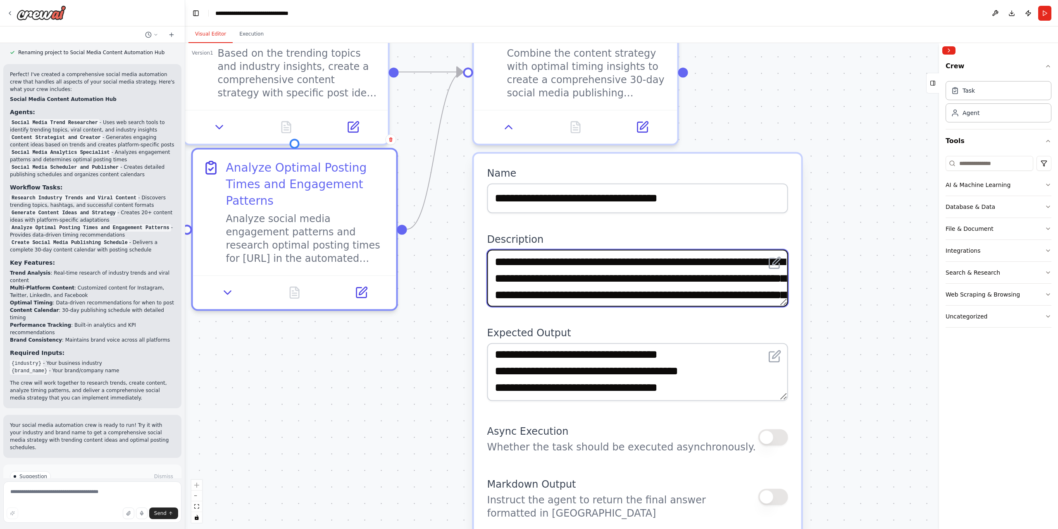
drag, startPoint x: 720, startPoint y: 292, endPoint x: 653, endPoint y: 291, distance: 67.4
click at [653, 291] on textarea "**********" at bounding box center [637, 277] width 301 height 57
type textarea "**********"
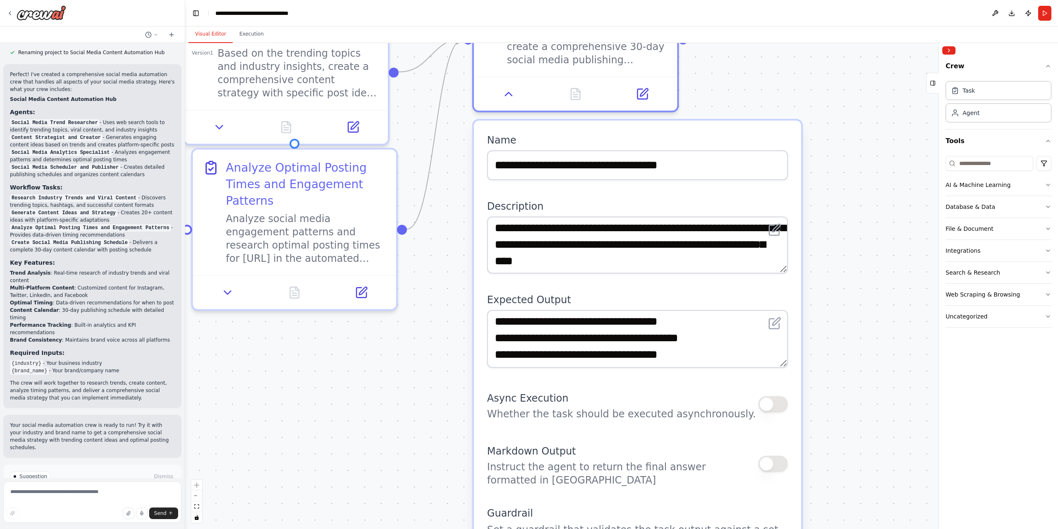
drag, startPoint x: 782, startPoint y: 361, endPoint x: 785, endPoint y: 333, distance: 28.3
click at [785, 333] on div "**********" at bounding box center [637, 338] width 301 height 57
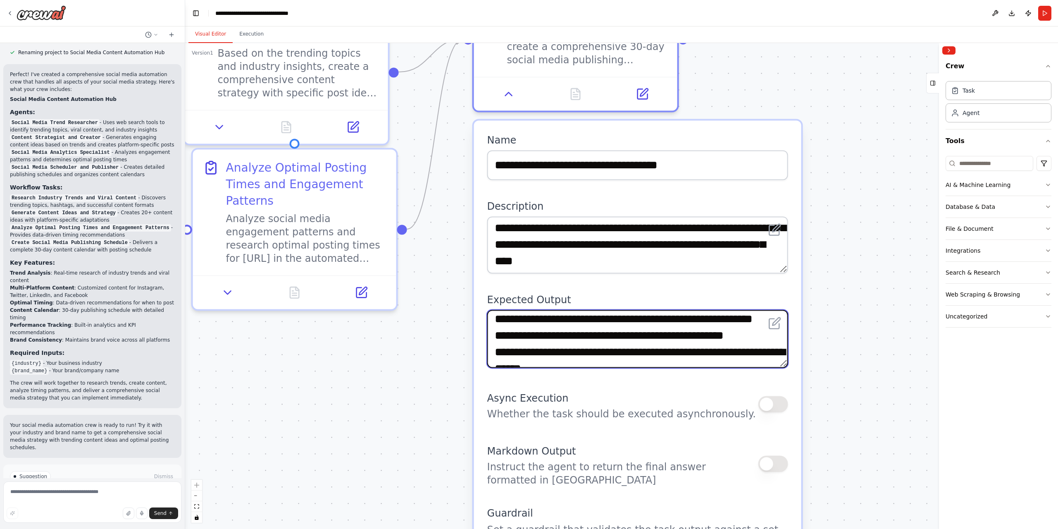
scroll to position [0, 0]
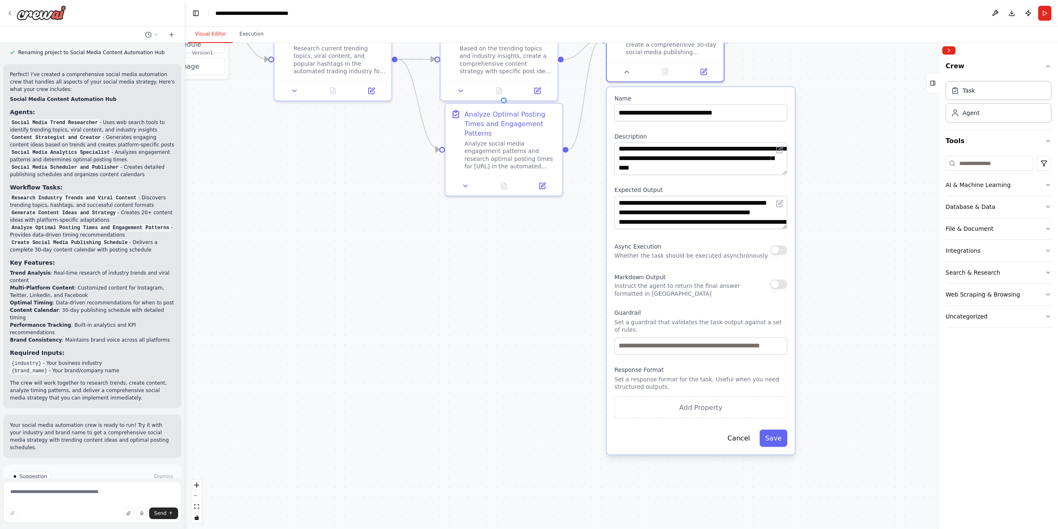
drag, startPoint x: 828, startPoint y: 389, endPoint x: 791, endPoint y: 274, distance: 121.0
click at [803, 249] on div ".deletable-edge-delete-btn { width: 20px; height: 20px; border: 0px solid #ffff…" at bounding box center [621, 286] width 873 height 486
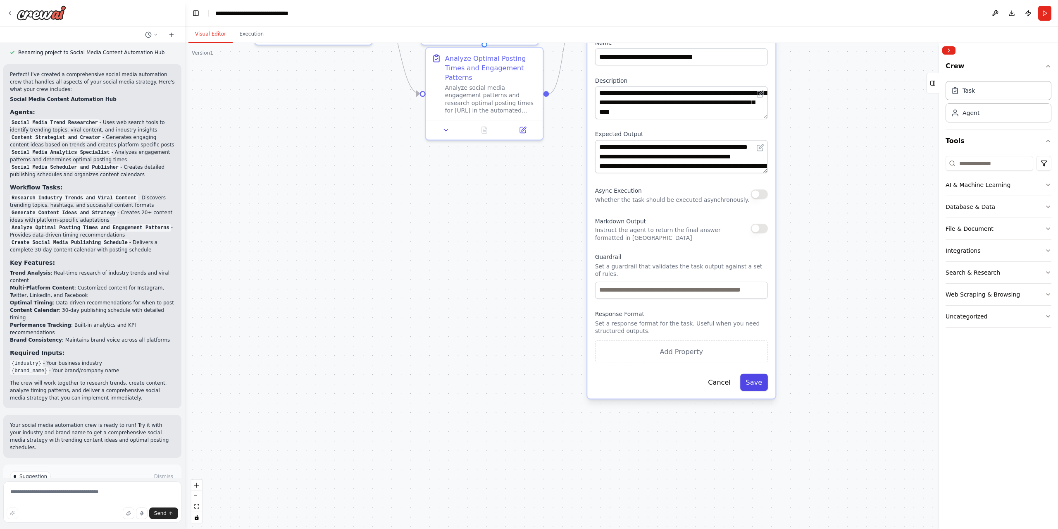
click at [753, 373] on button "Save" at bounding box center [754, 381] width 28 height 17
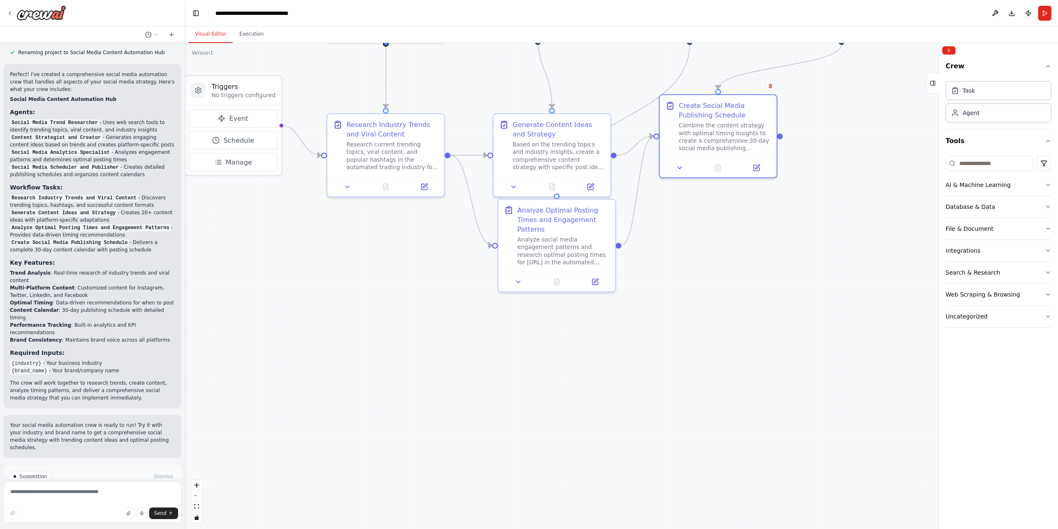
drag, startPoint x: 666, startPoint y: 227, endPoint x: 738, endPoint y: 379, distance: 168.0
click at [738, 379] on div ".deletable-edge-delete-btn { width: 20px; height: 20px; border: 0px solid #ffff…" at bounding box center [621, 286] width 873 height 486
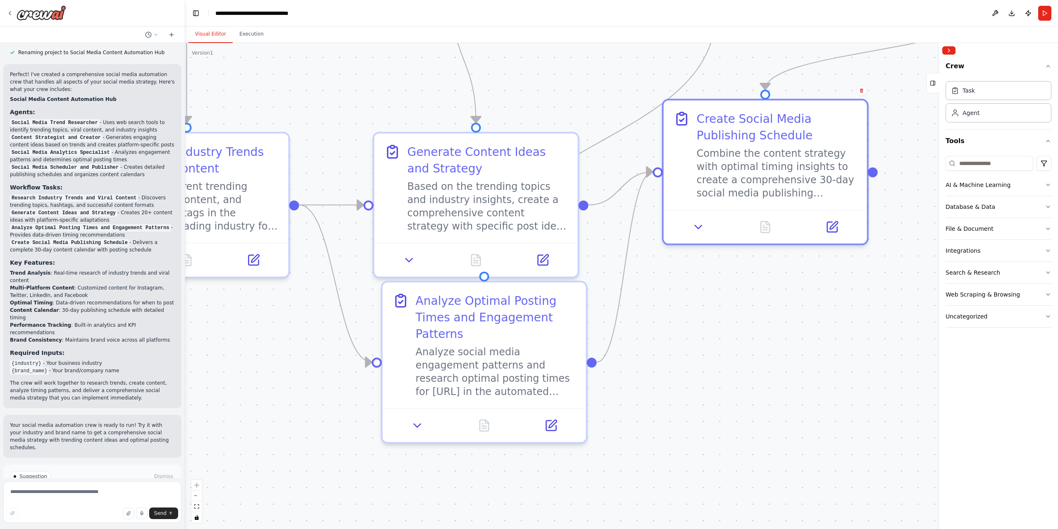
drag, startPoint x: 717, startPoint y: 394, endPoint x: 779, endPoint y: 477, distance: 103.7
click at [779, 477] on div ".deletable-edge-delete-btn { width: 20px; height: 20px; border: 0px solid #ffff…" at bounding box center [621, 286] width 873 height 486
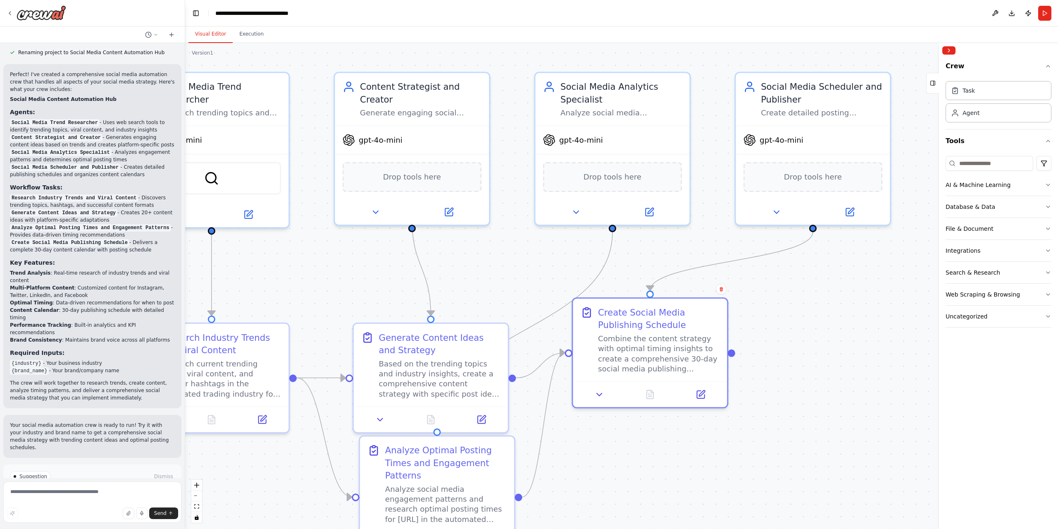
drag, startPoint x: 799, startPoint y: 371, endPoint x: 763, endPoint y: 460, distance: 96.6
click at [763, 460] on div ".deletable-edge-delete-btn { width: 20px; height: 20px; border: 0px solid #ffff…" at bounding box center [621, 286] width 873 height 486
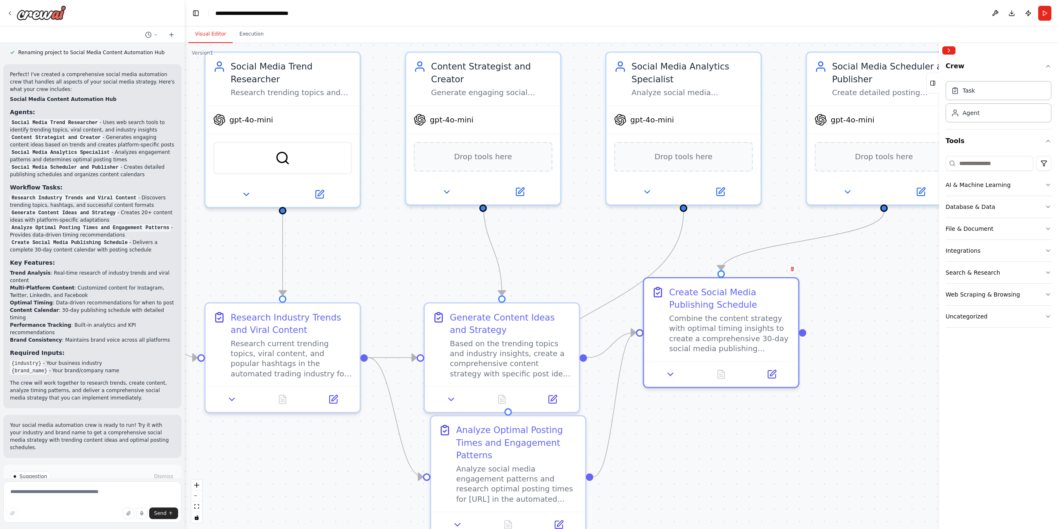
drag, startPoint x: 846, startPoint y: 348, endPoint x: 911, endPoint y: 326, distance: 68.6
click at [911, 326] on div ".deletable-edge-delete-btn { width: 20px; height: 20px; border: 0px solid #ffff…" at bounding box center [621, 286] width 873 height 486
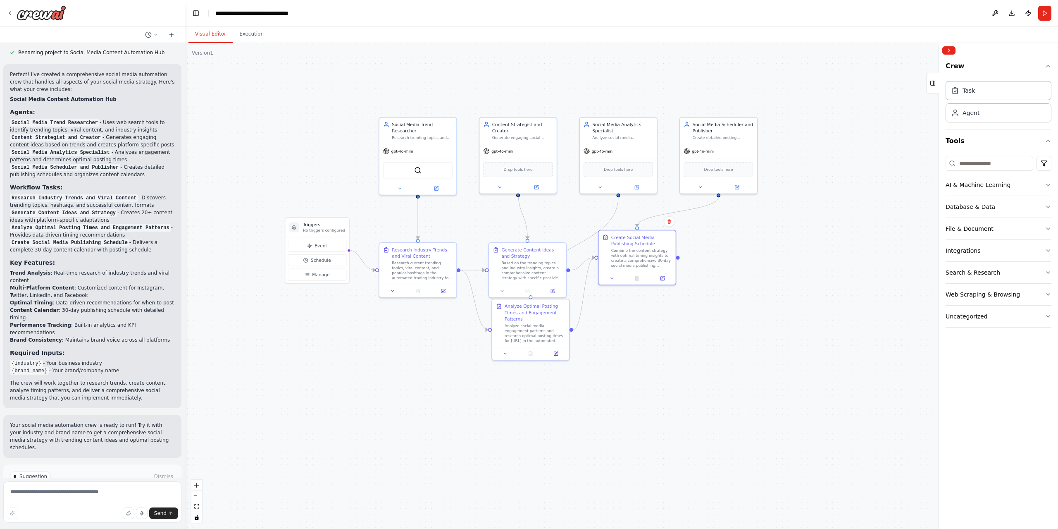
drag, startPoint x: 816, startPoint y: 400, endPoint x: 688, endPoint y: 333, distance: 144.2
click at [688, 333] on div ".deletable-edge-delete-btn { width: 20px; height: 20px; border: 0px solid #ffff…" at bounding box center [621, 286] width 873 height 486
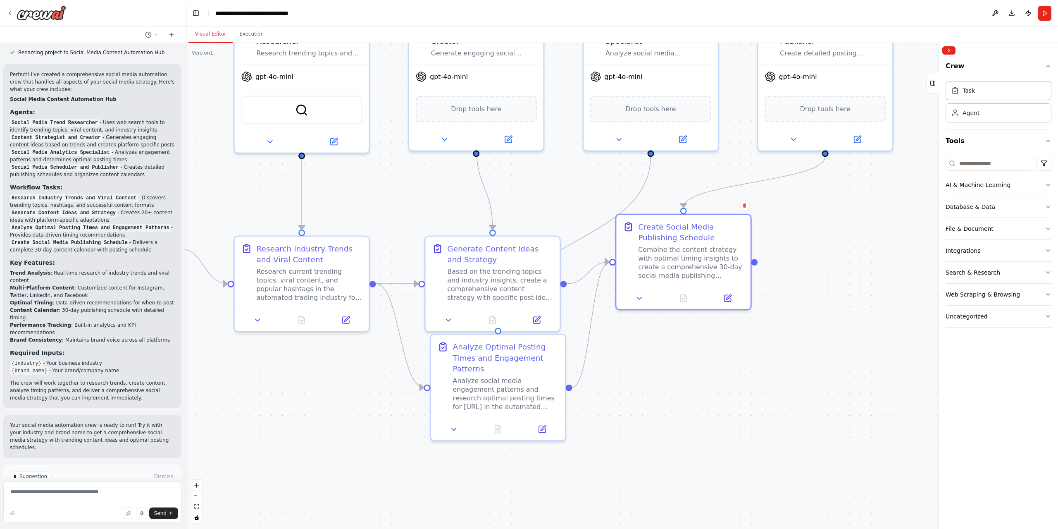
drag, startPoint x: 641, startPoint y: 312, endPoint x: 697, endPoint y: 387, distance: 93.6
click at [697, 387] on div ".deletable-edge-delete-btn { width: 20px; height: 20px; border: 0px solid #ffff…" at bounding box center [621, 286] width 873 height 486
click at [82, 508] on span "Run Automation" at bounding box center [96, 511] width 40 height 7
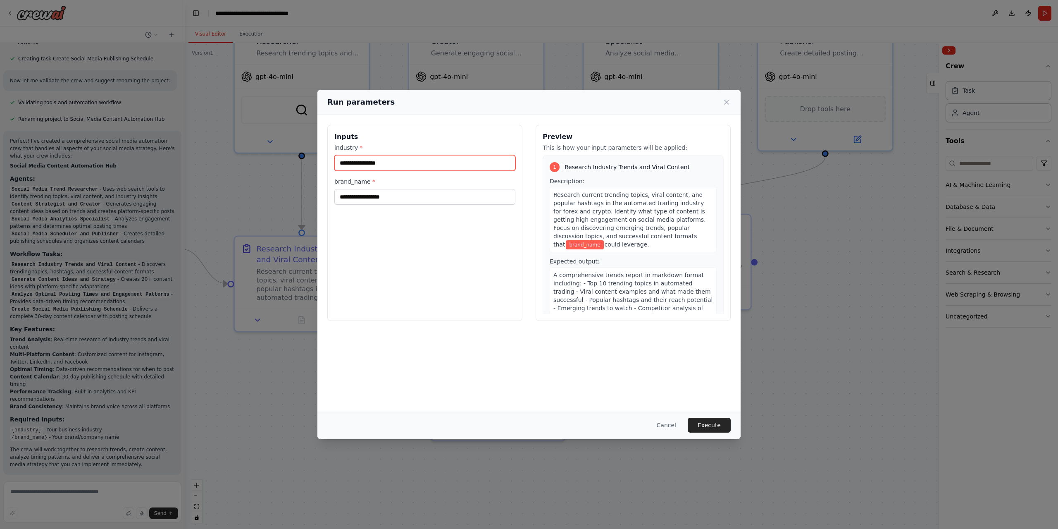
click at [386, 166] on input "industry *" at bounding box center [424, 163] width 181 height 16
click at [416, 161] on input "industry *" at bounding box center [424, 163] width 181 height 16
type input "**********"
click at [392, 200] on input "brand_name *" at bounding box center [424, 197] width 181 height 16
type input "**********"
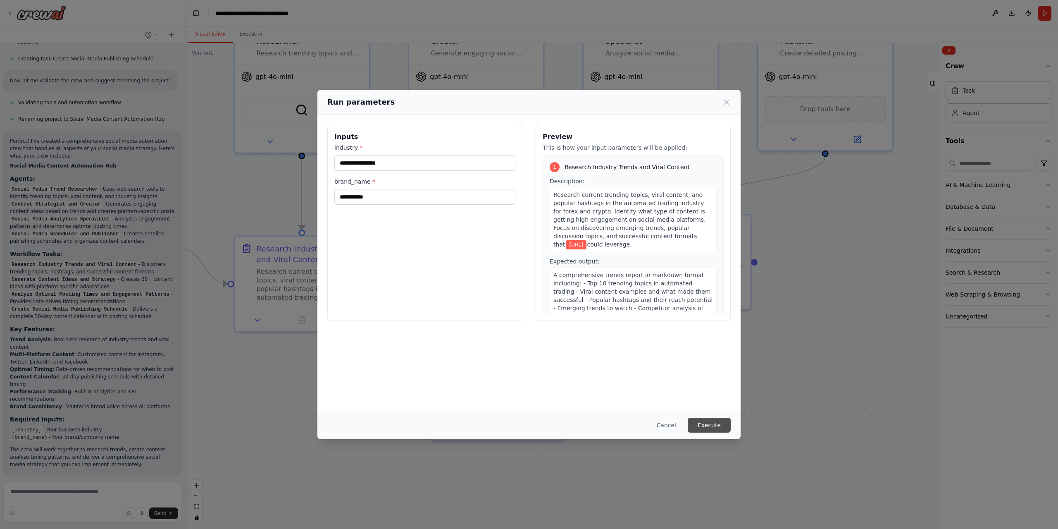
click at [714, 424] on button "Execute" at bounding box center [709, 424] width 43 height 15
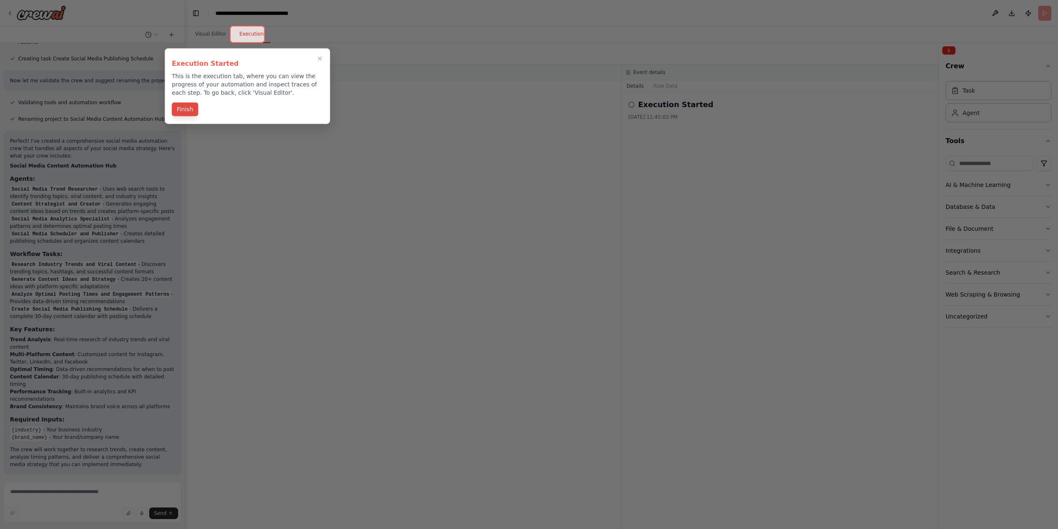
click at [186, 110] on button "Finish" at bounding box center [185, 109] width 26 height 14
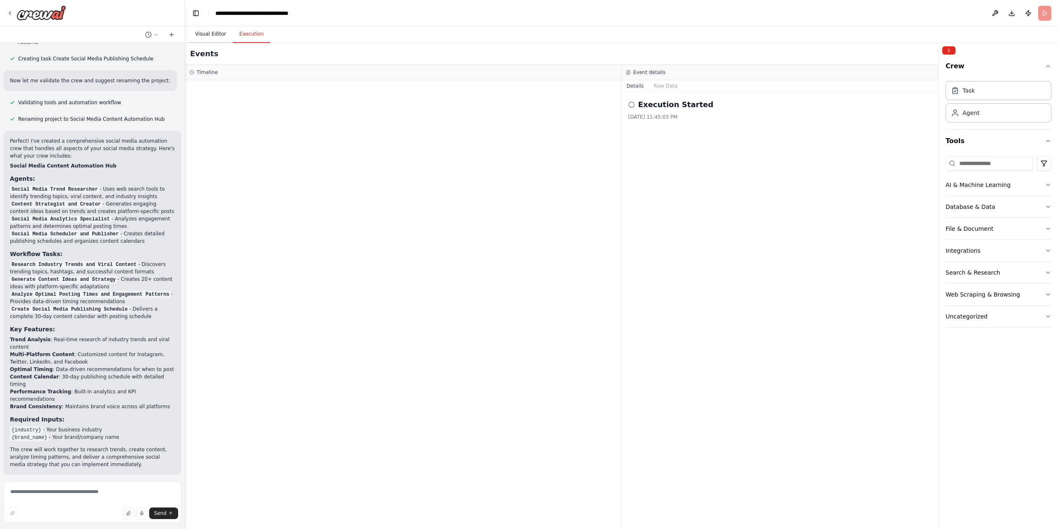
click at [209, 35] on button "Visual Editor" at bounding box center [210, 34] width 44 height 17
click at [237, 39] on button "Execution" at bounding box center [252, 34] width 38 height 17
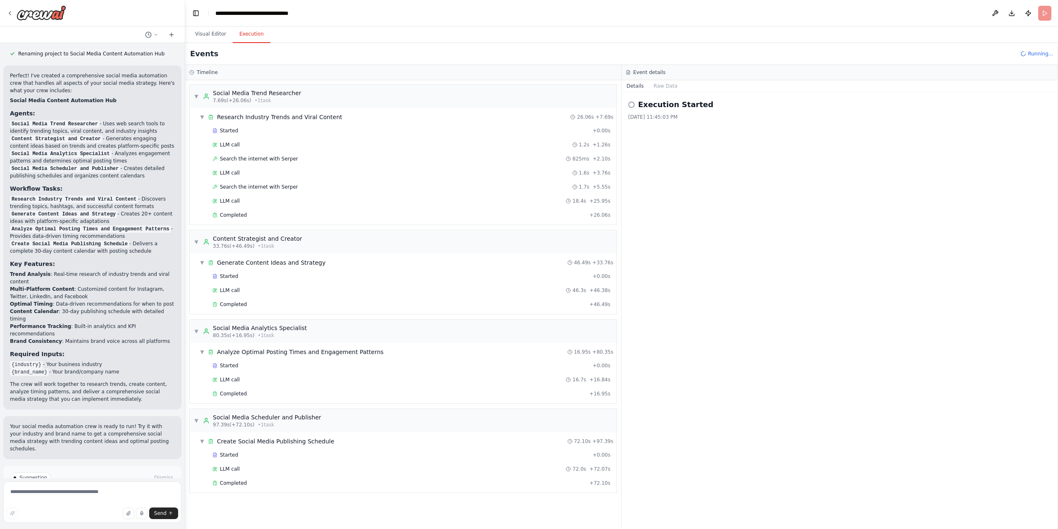
scroll to position [759, 0]
click at [214, 31] on button "Visual Editor" at bounding box center [210, 34] width 44 height 17
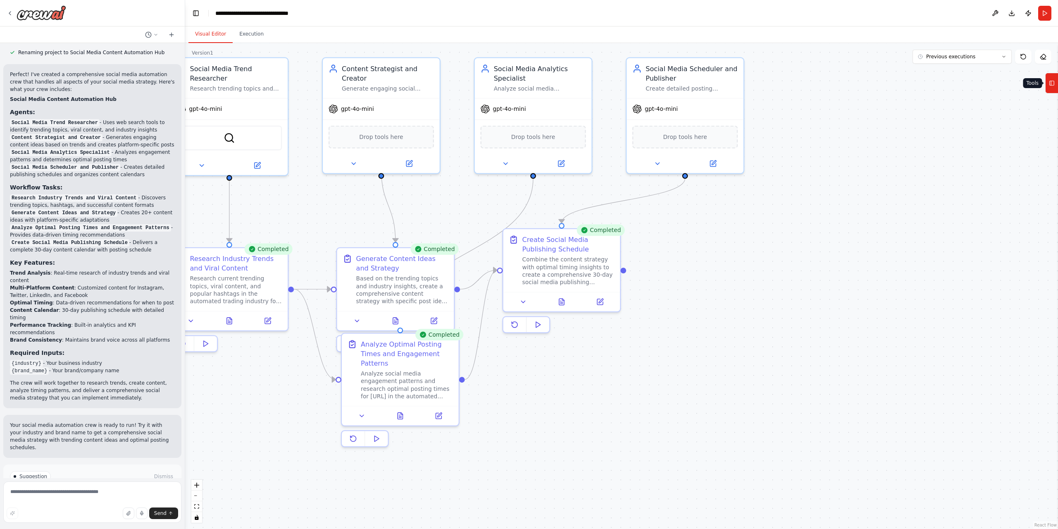
click at [1053, 80] on icon at bounding box center [1052, 82] width 6 height 13
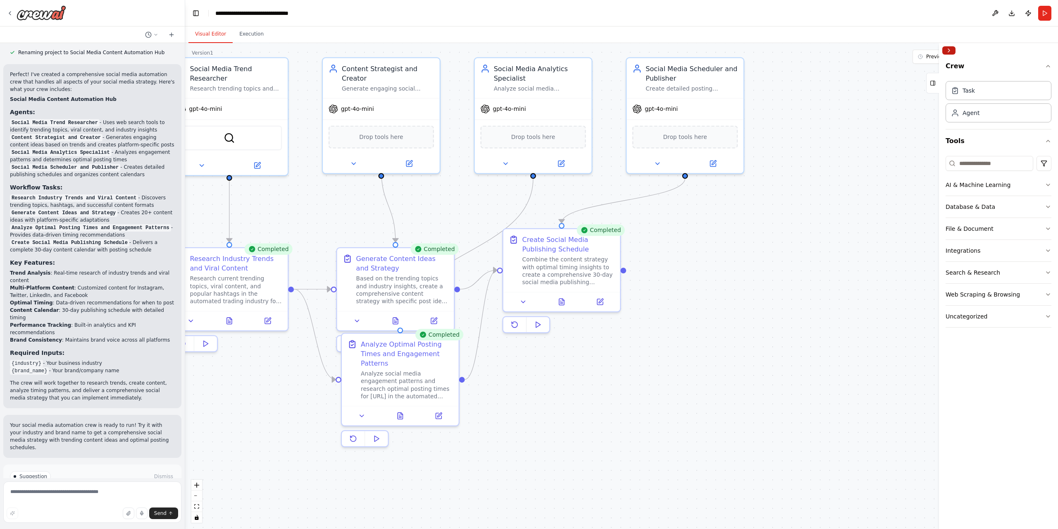
click at [954, 48] on button "Collapse right sidebar" at bounding box center [948, 50] width 13 height 8
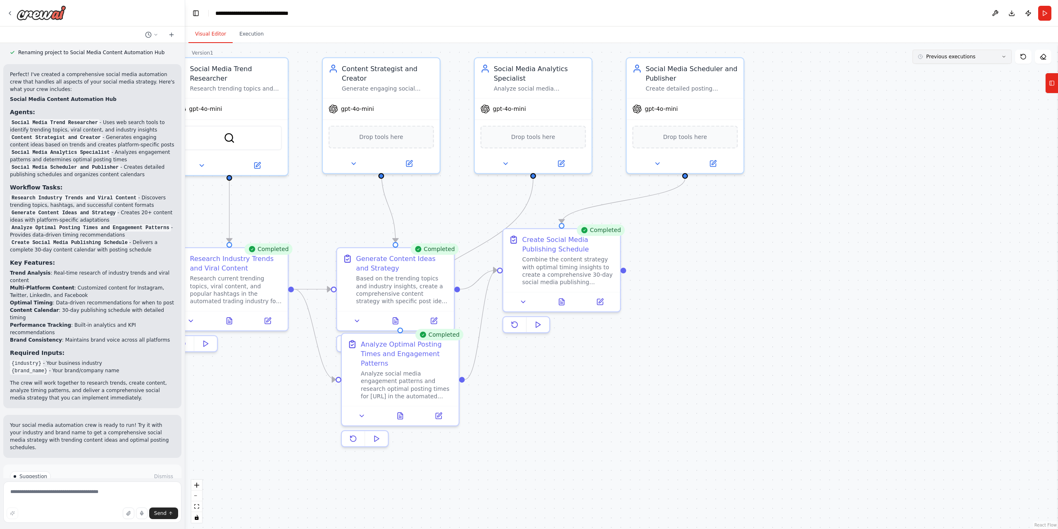
click at [998, 62] on button "Previous executions" at bounding box center [961, 57] width 99 height 14
click at [940, 71] on div "3m ago" at bounding box center [967, 72] width 83 height 7
click at [525, 303] on button at bounding box center [523, 300] width 33 height 12
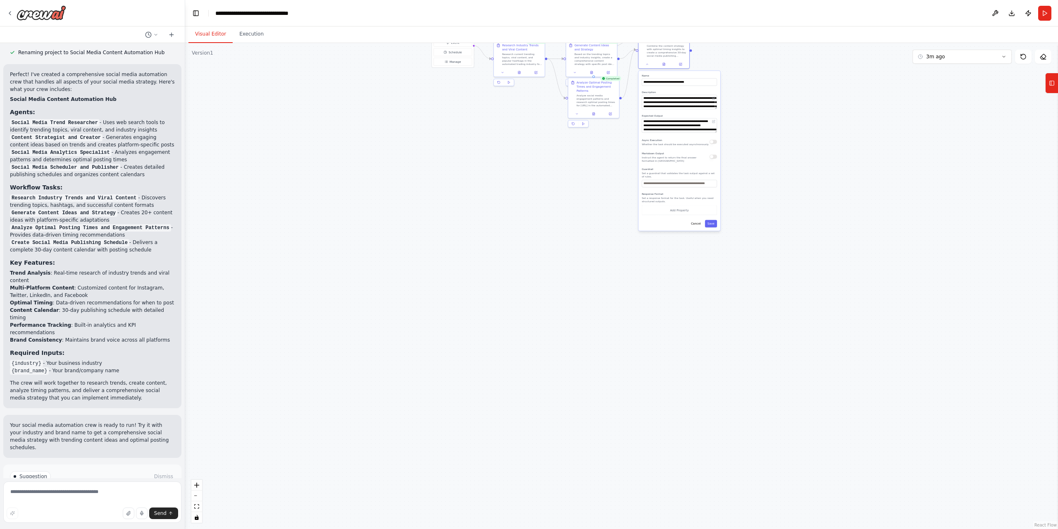
drag, startPoint x: 739, startPoint y: 395, endPoint x: 806, endPoint y: 117, distance: 285.8
click at [806, 117] on div ".deletable-edge-delete-btn { width: 20px; height: 20px; border: 0px solid #ffff…" at bounding box center [621, 286] width 873 height 486
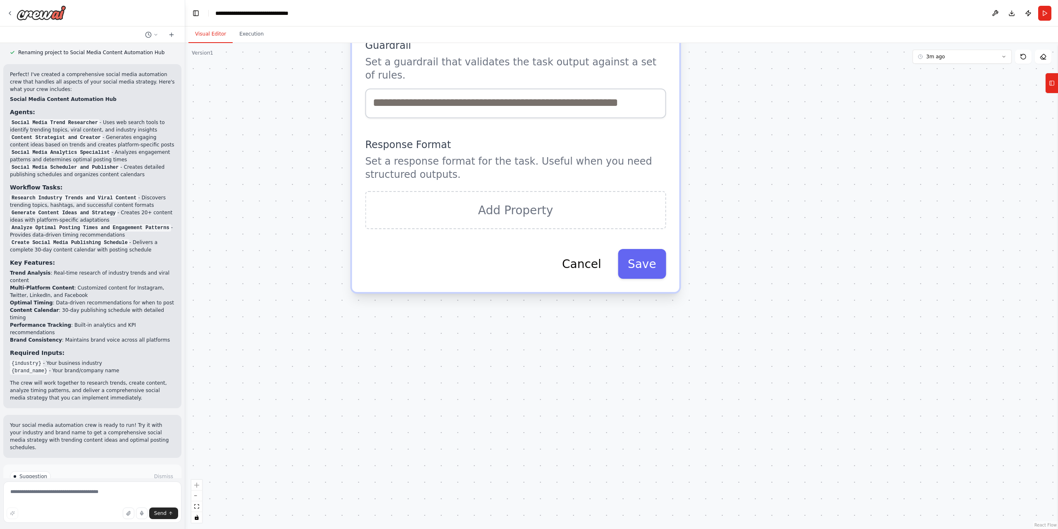
drag, startPoint x: 719, startPoint y: 189, endPoint x: 731, endPoint y: 480, distance: 291.1
click at [731, 480] on div ".deletable-edge-delete-btn { width: 20px; height: 20px; border: 0px solid #ffff…" at bounding box center [621, 286] width 873 height 486
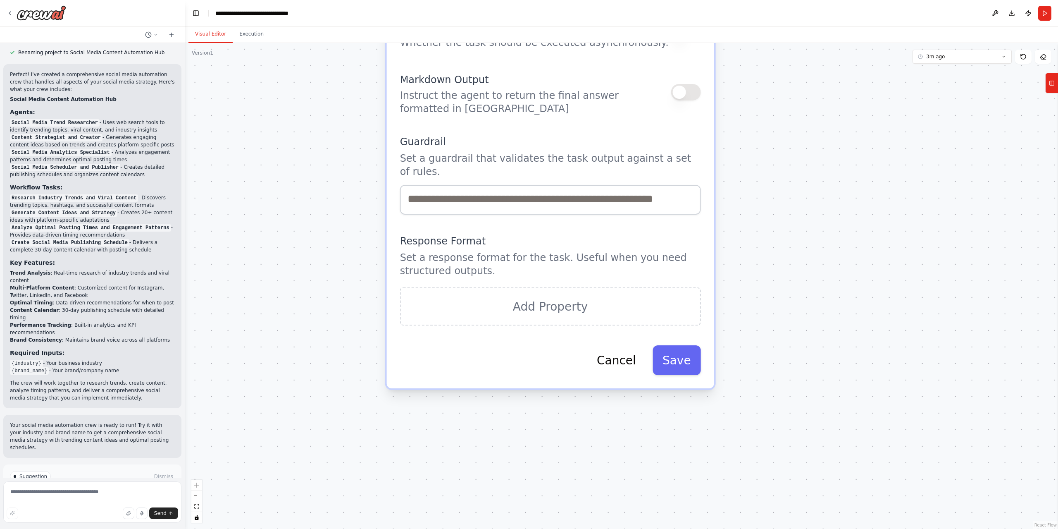
drag, startPoint x: 595, startPoint y: 391, endPoint x: 617, endPoint y: 436, distance: 51.0
click at [617, 436] on div ".deletable-edge-delete-btn { width: 20px; height: 20px; border: 0px solid #ffff…" at bounding box center [621, 286] width 873 height 486
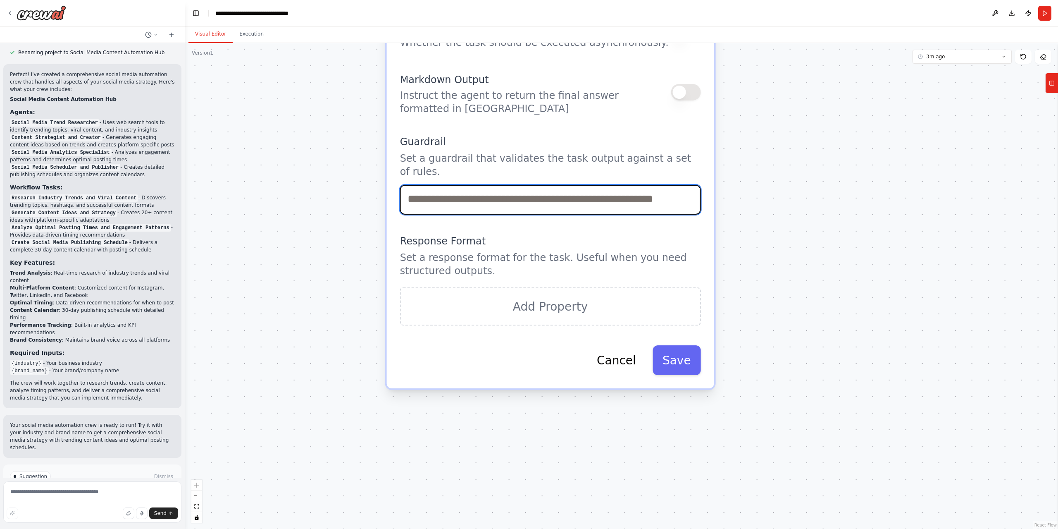
click at [513, 189] on input "text" at bounding box center [550, 199] width 301 height 30
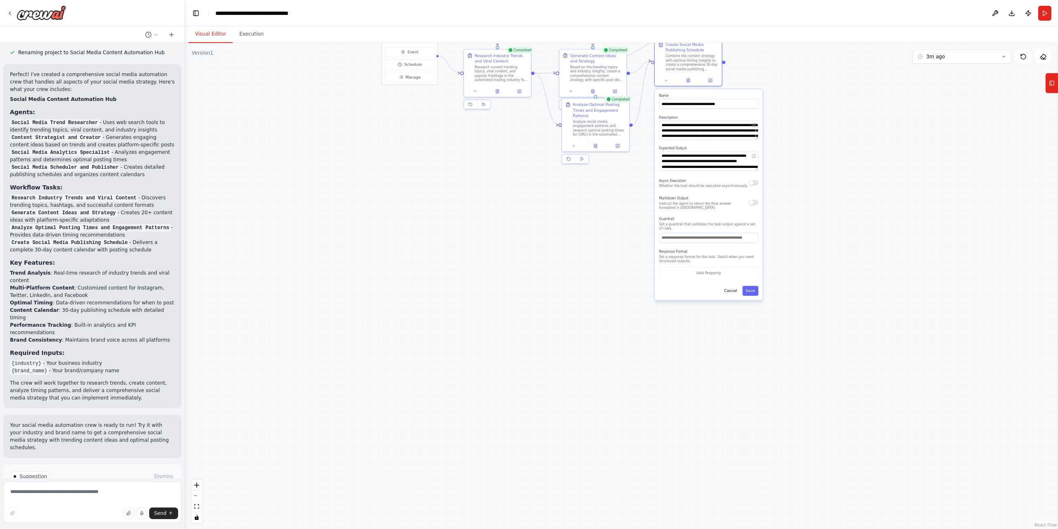
drag, startPoint x: 813, startPoint y: 182, endPoint x: 800, endPoint y: 307, distance: 125.9
click at [800, 307] on div ".deletable-edge-delete-btn { width: 20px; height: 20px; border: 0px solid #ffff…" at bounding box center [621, 286] width 873 height 486
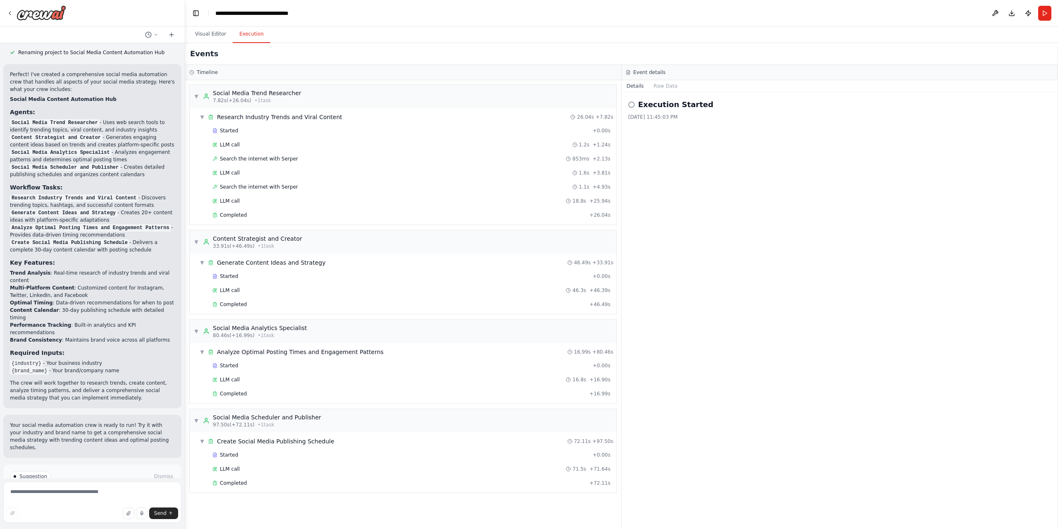
click at [251, 32] on button "Execution" at bounding box center [252, 34] width 38 height 17
click at [630, 86] on button "Details" at bounding box center [635, 86] width 27 height 12
click at [660, 82] on button "Raw Data" at bounding box center [666, 86] width 34 height 12
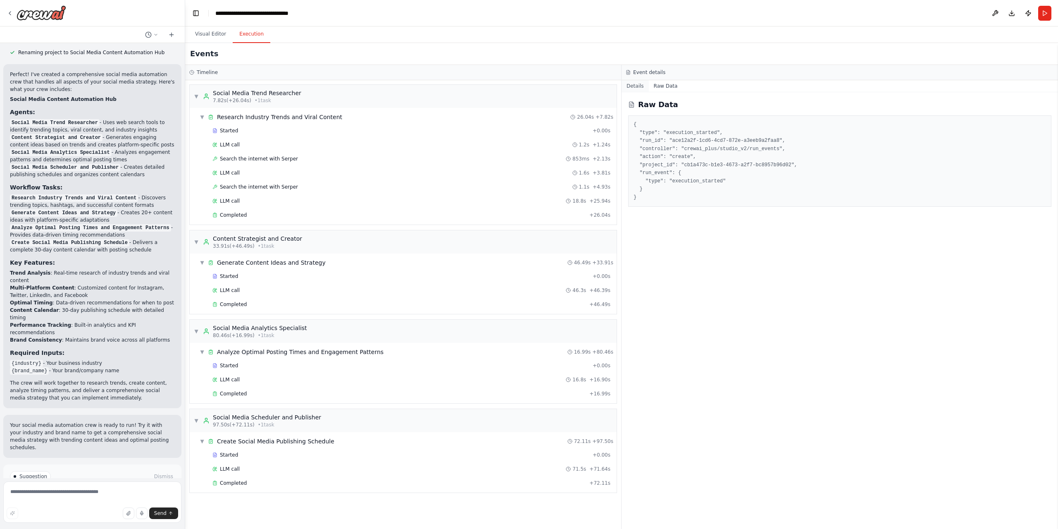
click at [638, 83] on button "Details" at bounding box center [635, 86] width 27 height 12
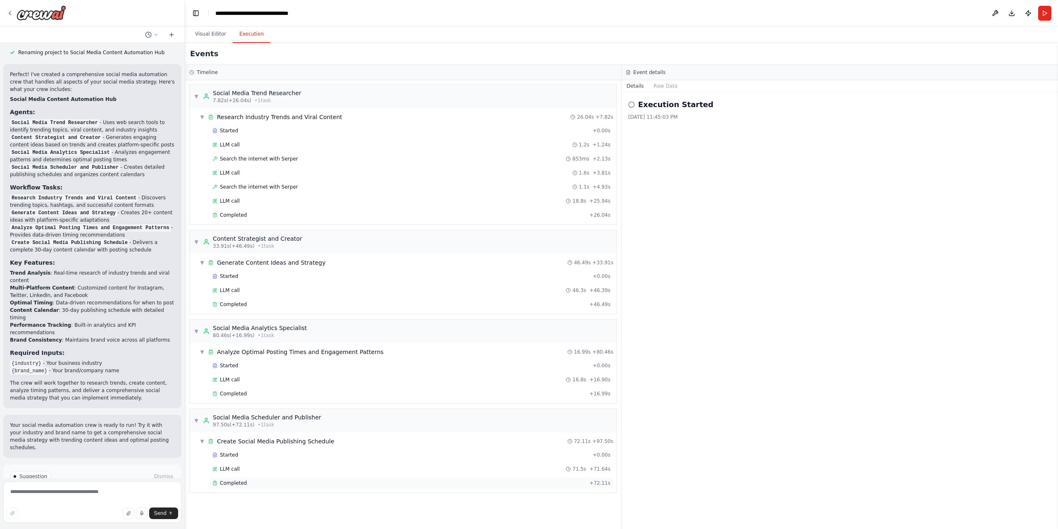
click at [231, 479] on span "Completed" at bounding box center [233, 482] width 27 height 7
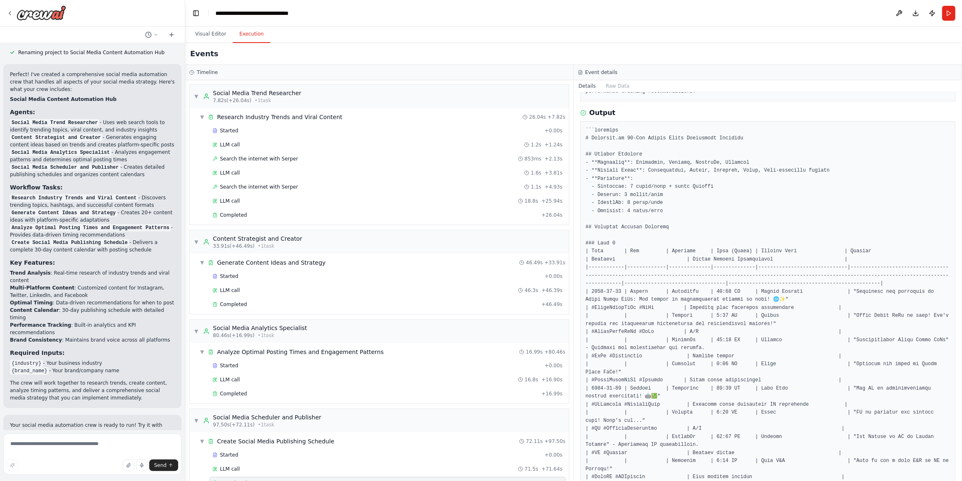
scroll to position [0, 0]
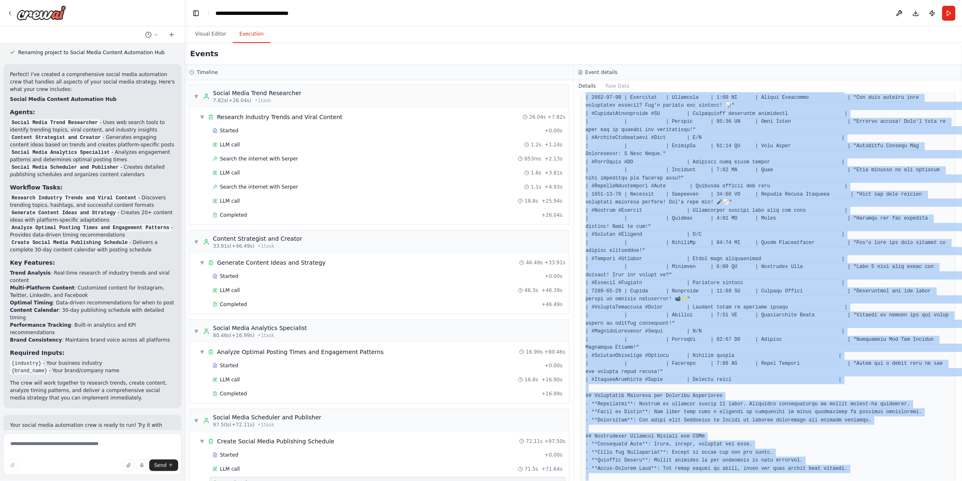
scroll to position [1974, 0]
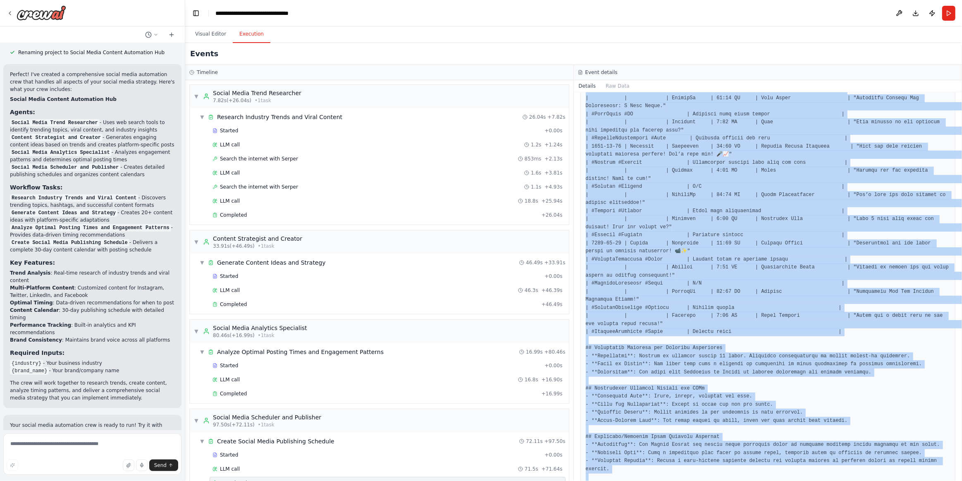
drag, startPoint x: 598, startPoint y: 204, endPoint x: 760, endPoint y: 461, distance: 303.8
copy pre "```markdown # Sabbiera.ai 30-Day Social Media Publishing Schedule ## Overall St…"
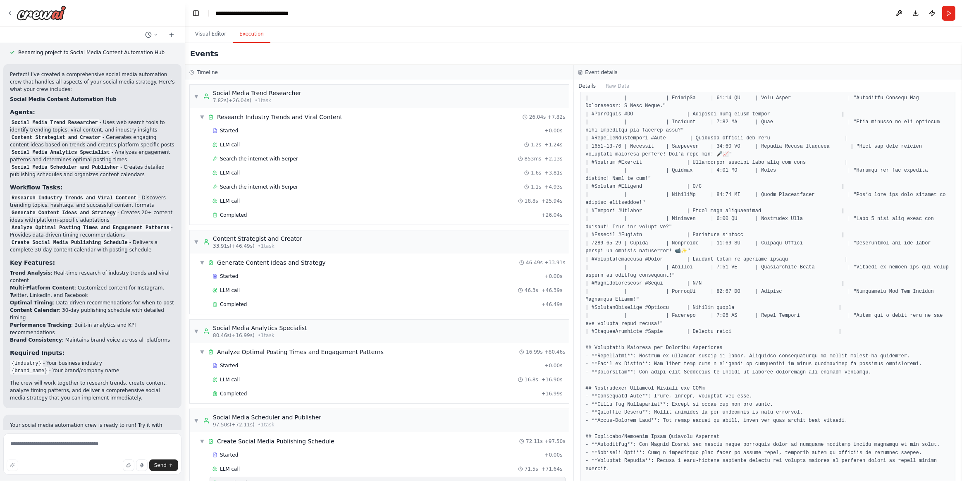
scroll to position [722, 0]
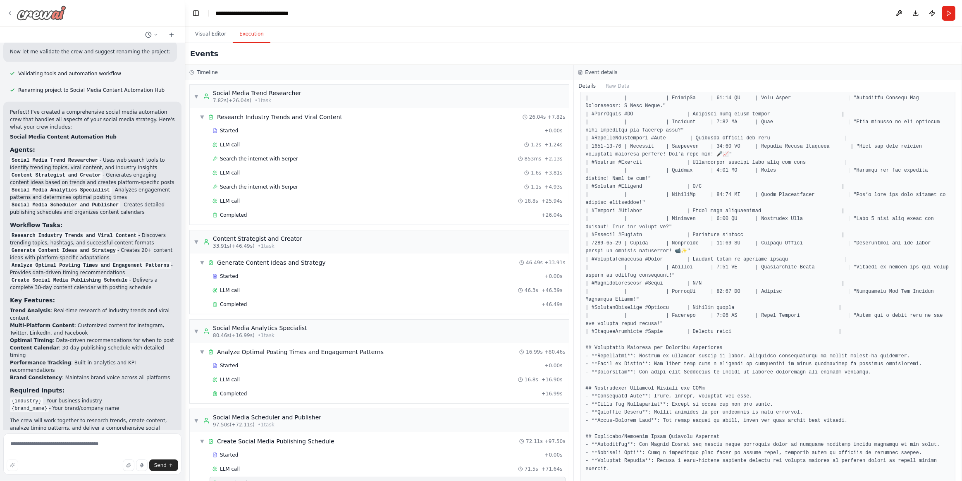
click at [10, 11] on icon at bounding box center [10, 13] width 7 height 7
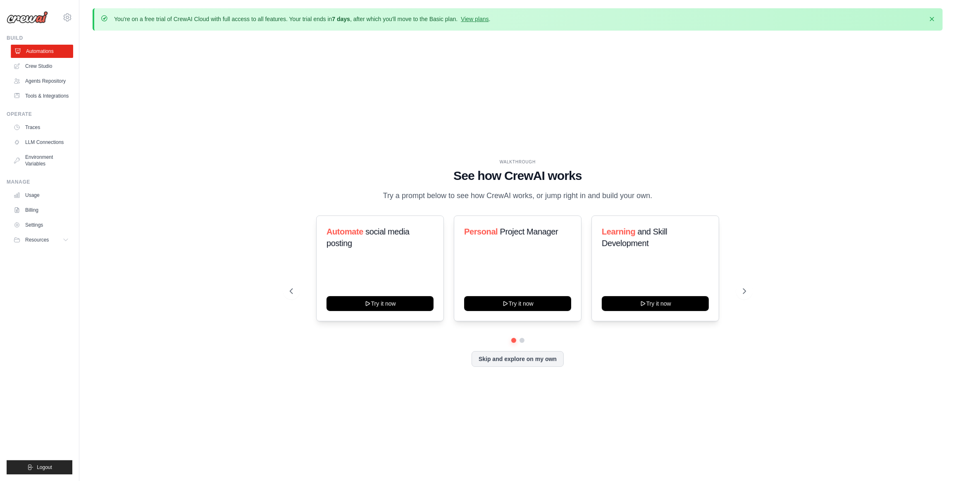
click at [44, 53] on link "Automations" at bounding box center [42, 51] width 62 height 13
click at [52, 80] on link "Agents Repository" at bounding box center [42, 80] width 62 height 13
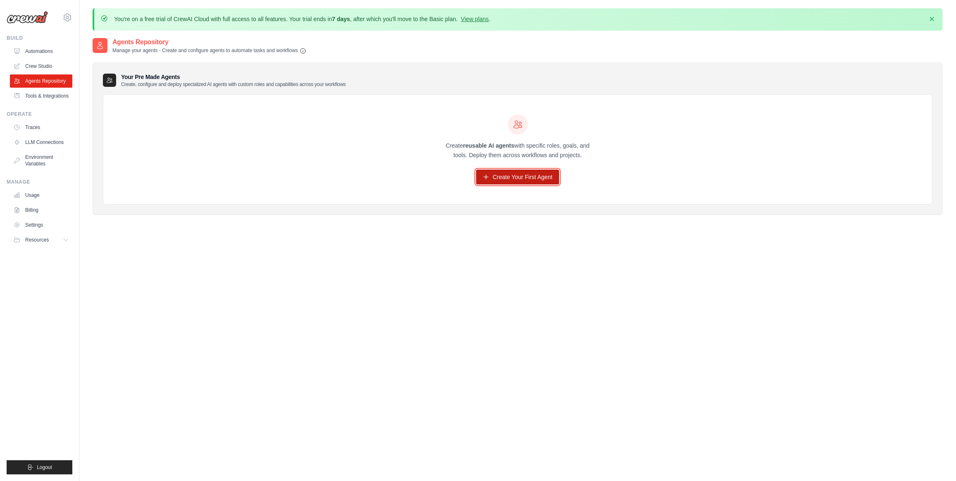
click at [540, 177] on link "Create Your First Agent" at bounding box center [517, 176] width 83 height 15
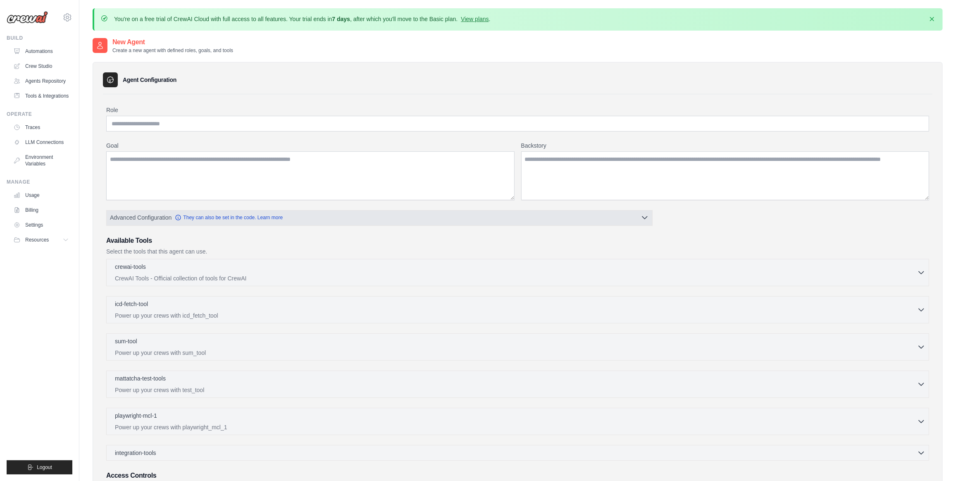
click at [643, 220] on button "Advanced Configuration They can also be set in the code. Learn more" at bounding box center [380, 217] width 546 height 15
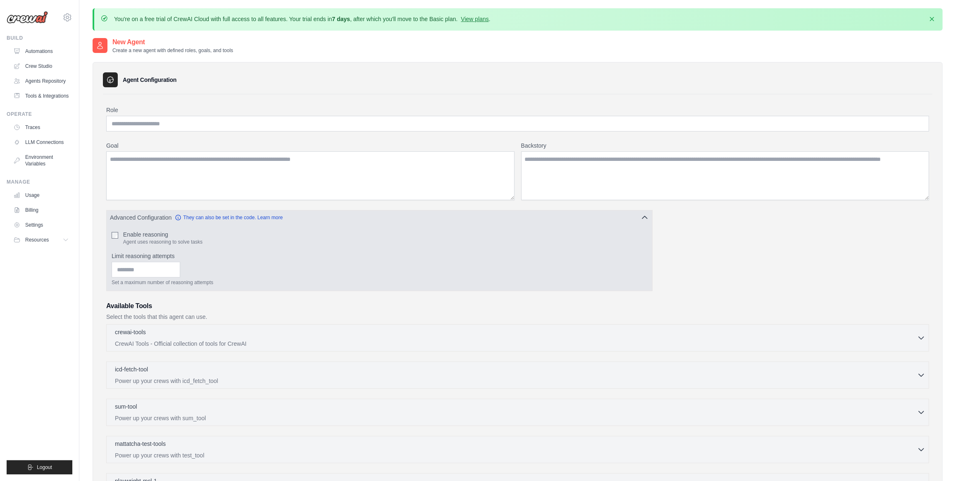
click at [367, 217] on button "Advanced Configuration They can also be set in the code. Learn more" at bounding box center [380, 217] width 546 height 15
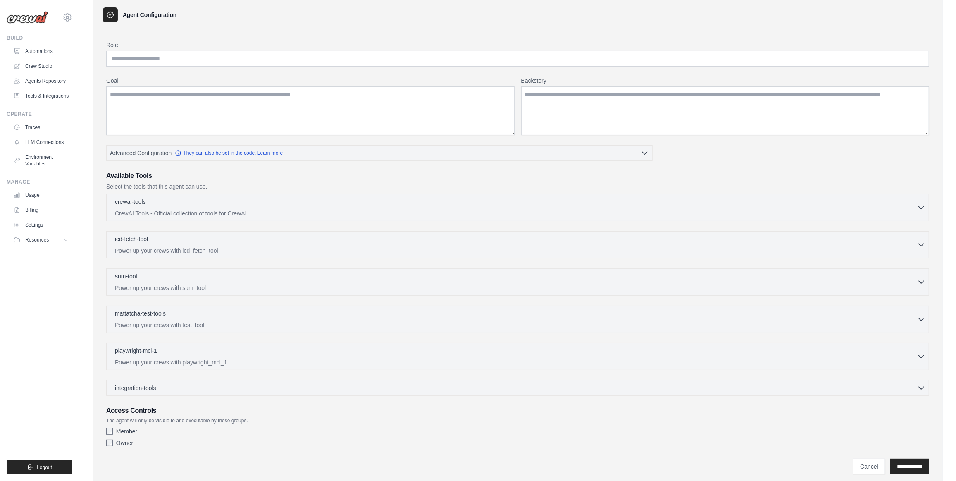
scroll to position [88, 0]
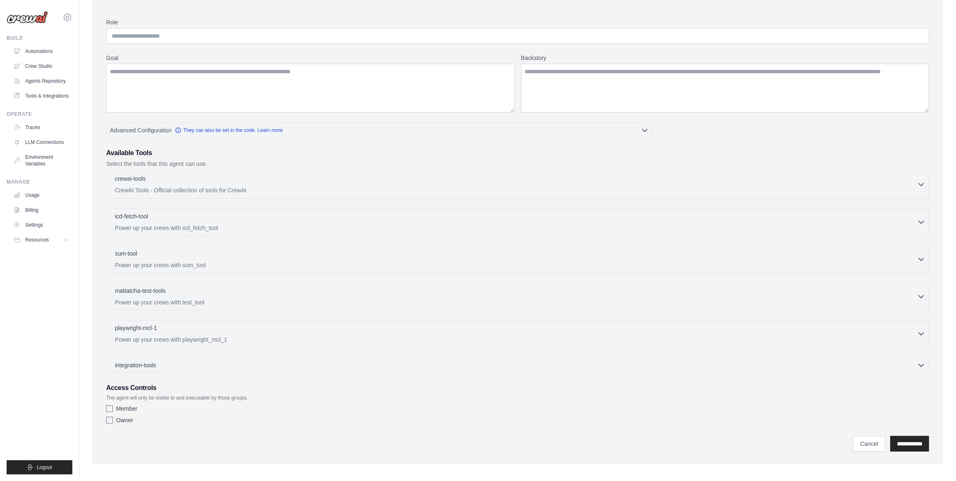
click at [891, 186] on p "CrewAI Tools - Official collection of tools for CrewAI" at bounding box center [516, 190] width 802 height 8
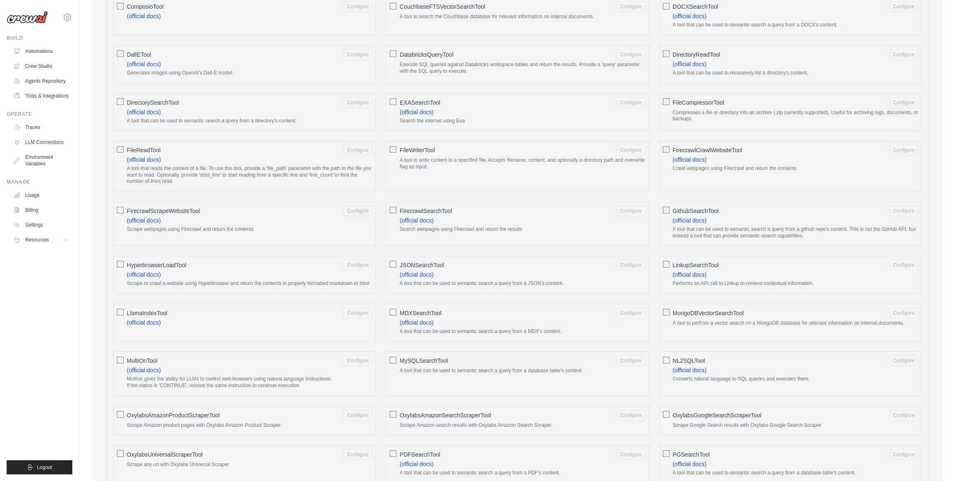
scroll to position [200, 0]
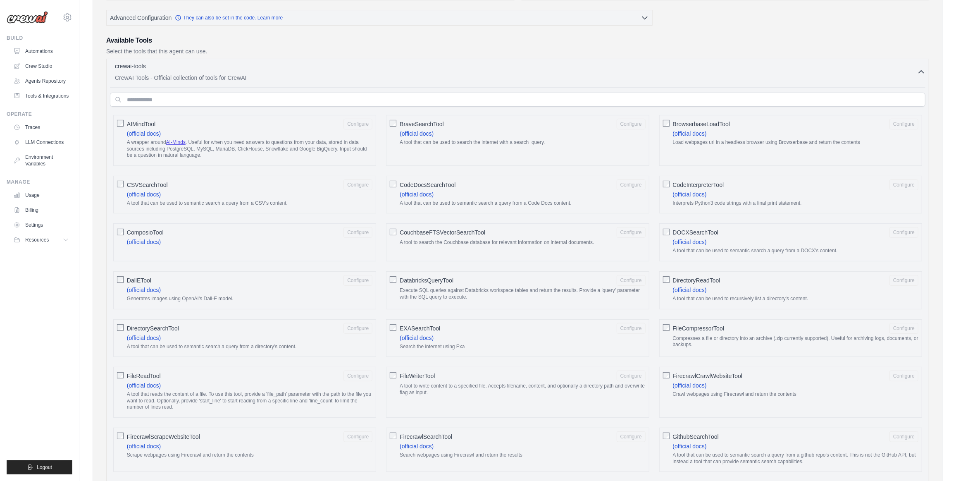
click at [897, 74] on p "CrewAI Tools - Official collection of tools for CrewAI" at bounding box center [516, 78] width 802 height 8
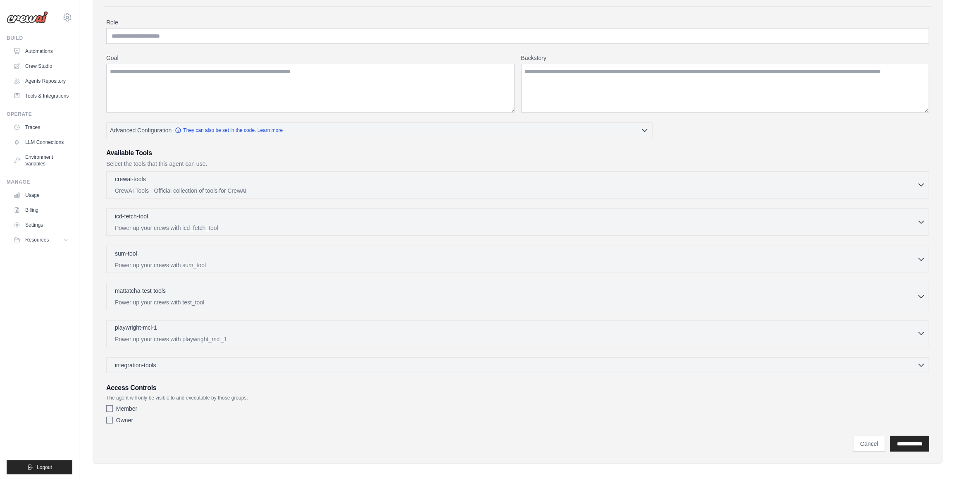
click at [368, 335] on p "Power up your crews with playwright_mcl_1" at bounding box center [516, 339] width 802 height 8
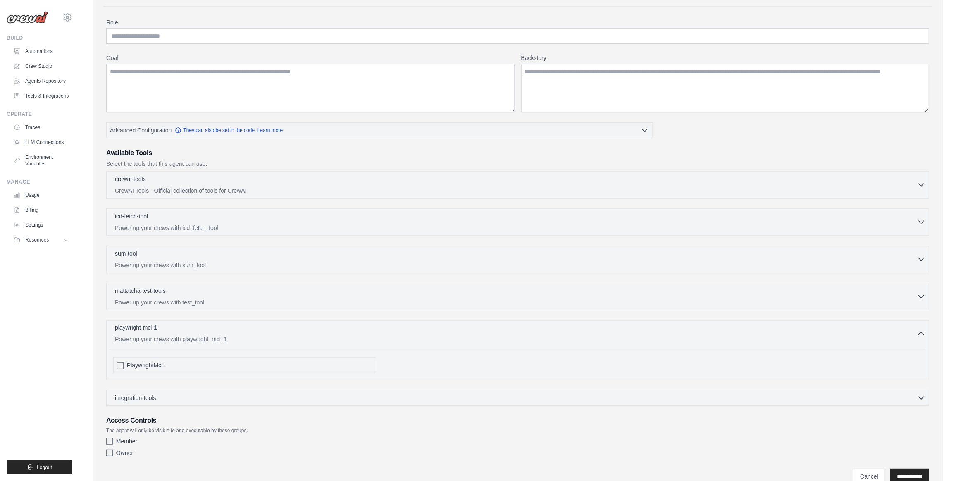
click at [241, 331] on div "playwright-mcl-1 0 selected Power up your crews with playwright_mcl_1" at bounding box center [516, 333] width 802 height 20
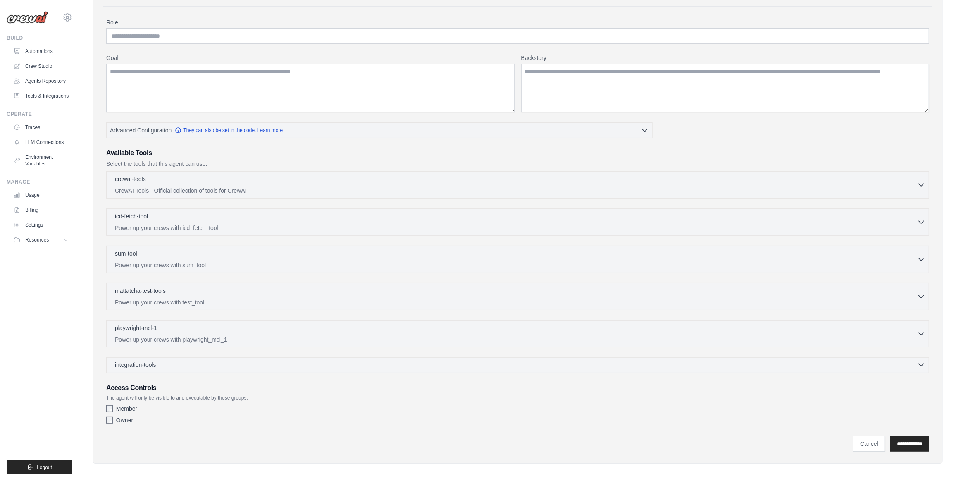
click at [179, 364] on div "integration-tools 0 selected" at bounding box center [520, 364] width 810 height 8
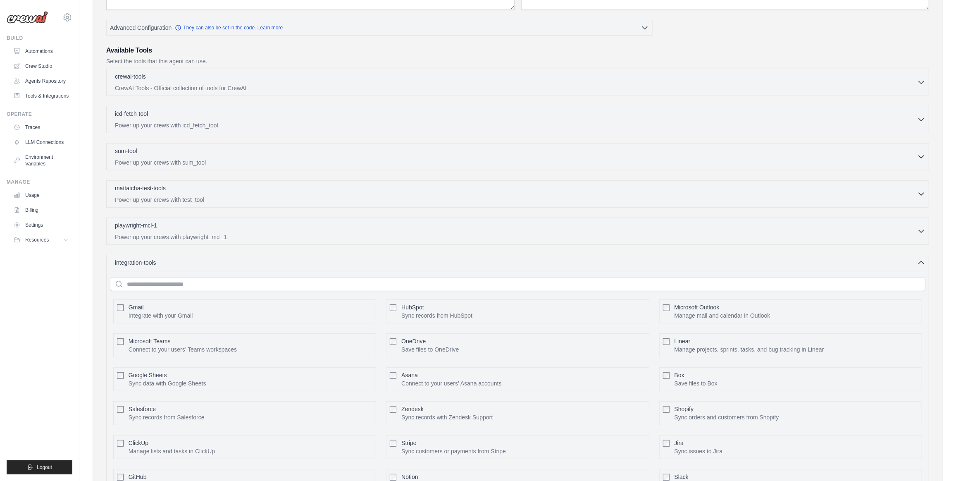
scroll to position [238, 0]
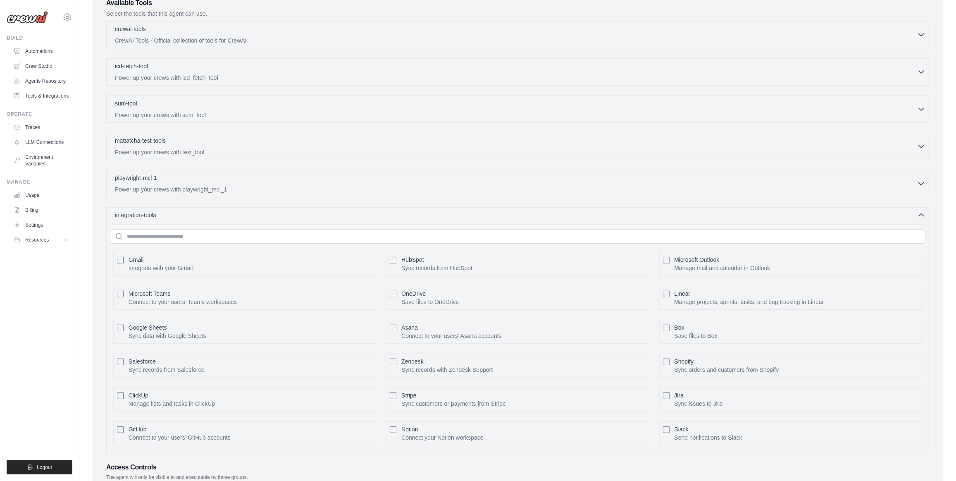
click at [198, 215] on div "integration-tools 0 selected Gmail HubSpot Microsoft Teams" at bounding box center [517, 329] width 823 height 245
click at [882, 210] on div "integration-tools 0 selected" at bounding box center [520, 214] width 810 height 8
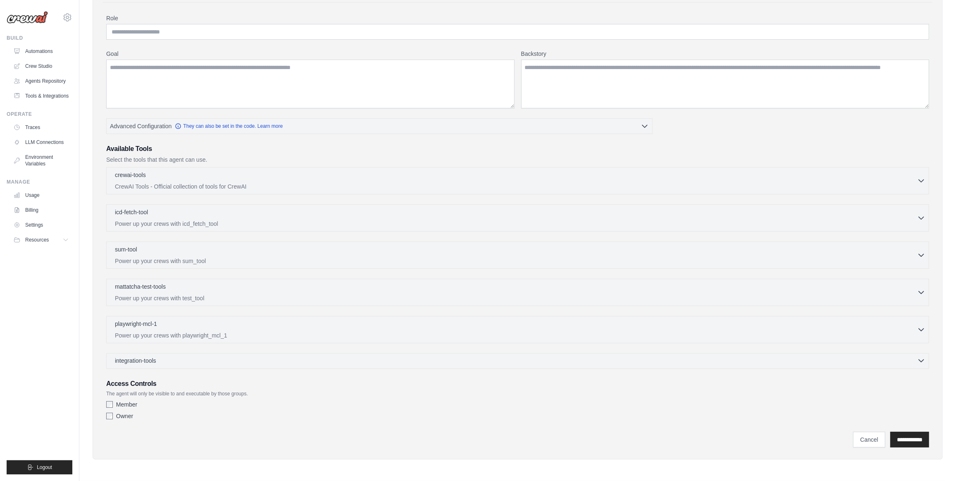
scroll to position [88, 0]
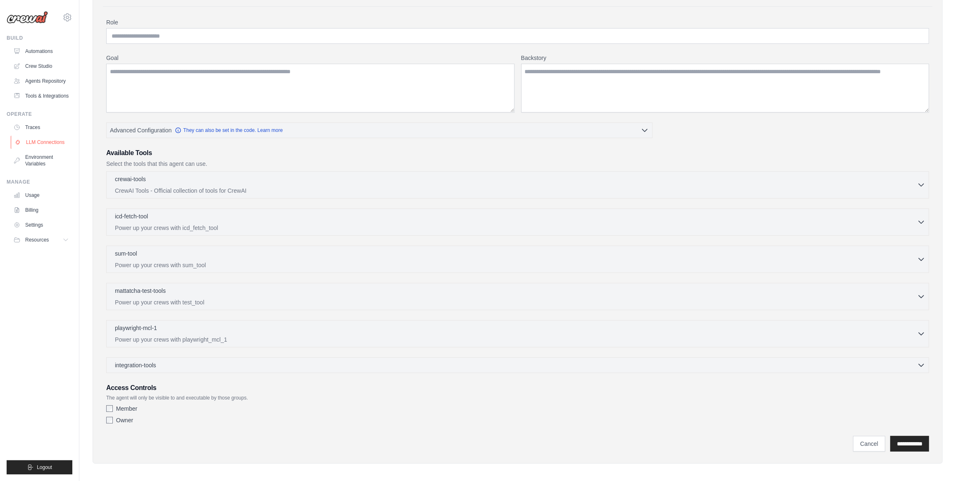
click at [56, 144] on link "LLM Connections" at bounding box center [42, 142] width 62 height 13
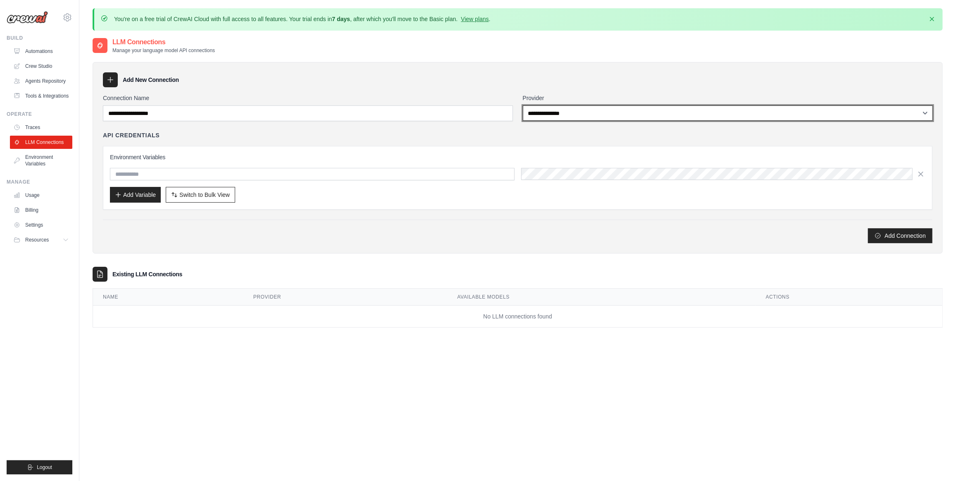
click at [606, 110] on select "**********" at bounding box center [728, 112] width 410 height 15
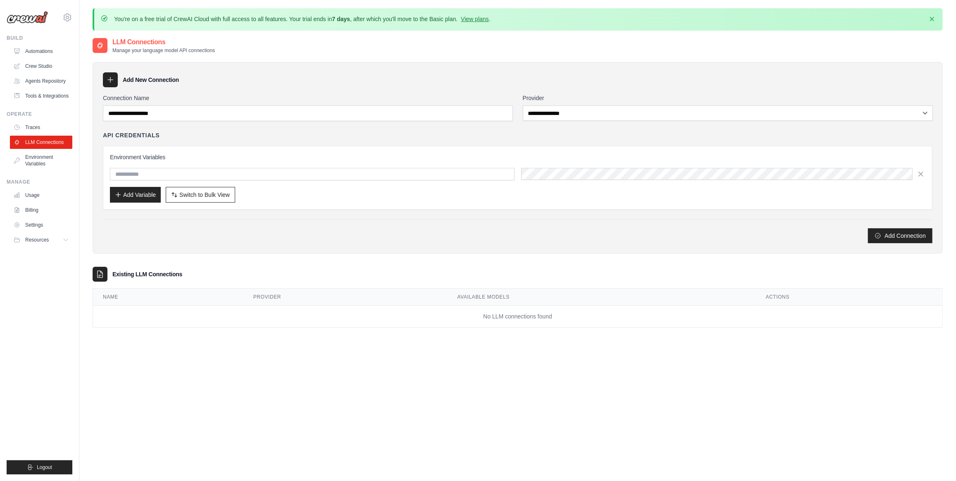
click at [450, 82] on div "Add New Connection" at bounding box center [517, 79] width 829 height 15
click at [56, 95] on link "Tools & Integrations" at bounding box center [42, 95] width 62 height 13
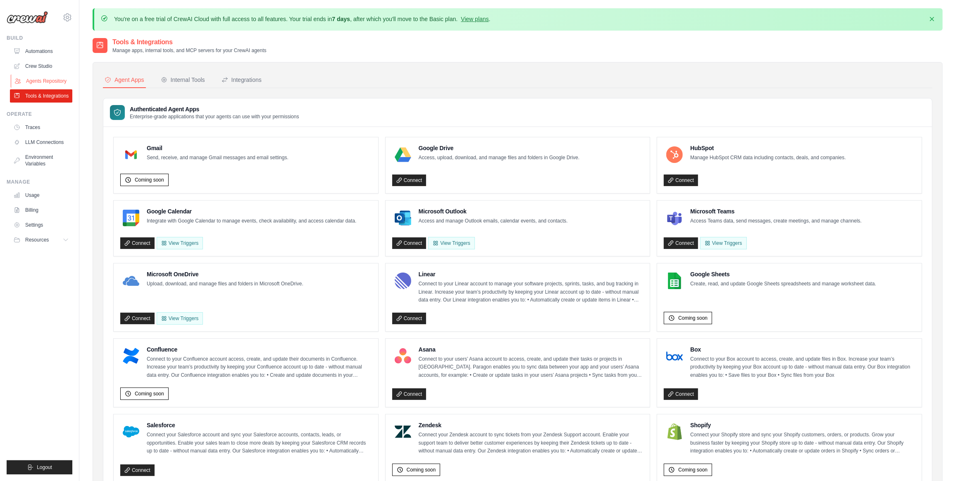
click at [47, 76] on link "Agents Repository" at bounding box center [42, 80] width 62 height 13
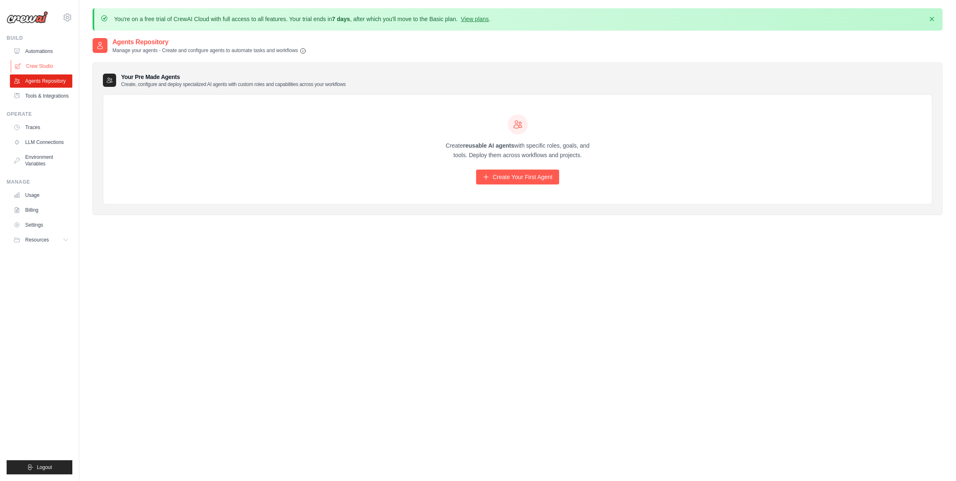
click at [48, 67] on link "Crew Studio" at bounding box center [42, 66] width 62 height 13
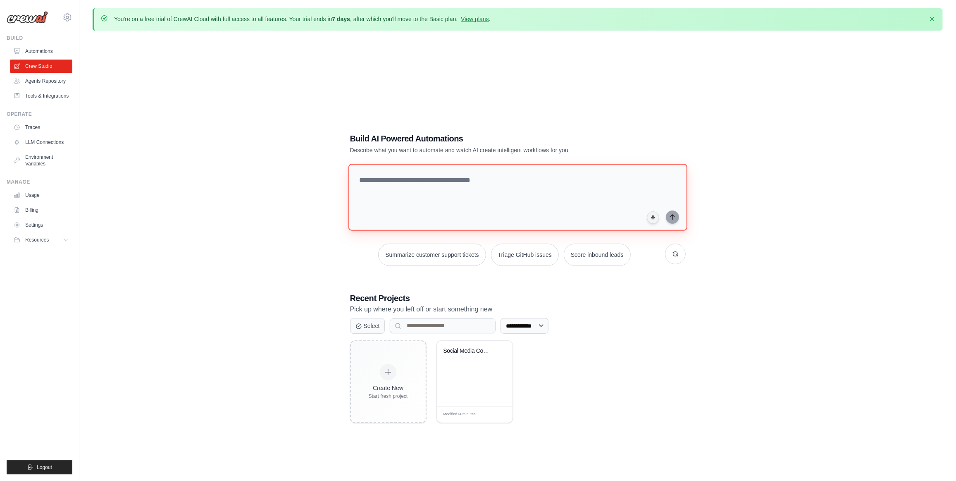
click at [515, 193] on textarea at bounding box center [517, 197] width 339 height 67
click at [409, 186] on textarea at bounding box center [517, 197] width 339 height 67
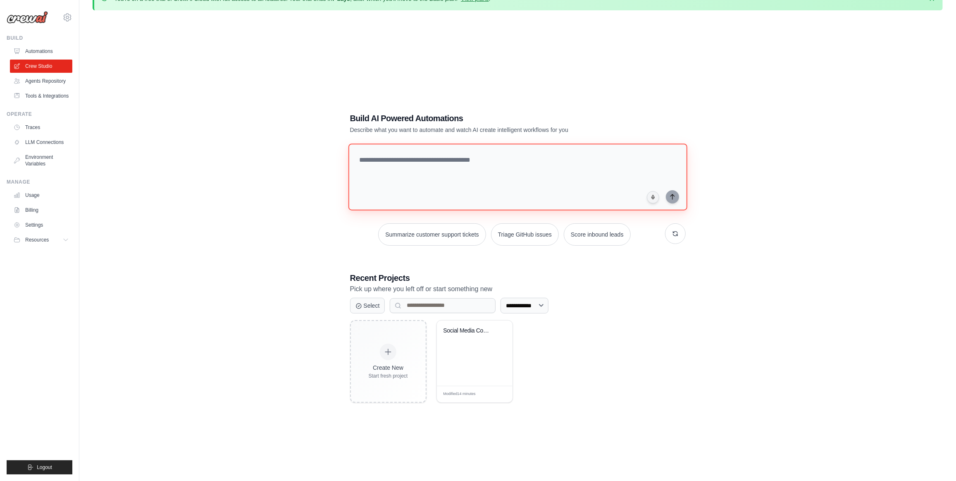
scroll to position [37, 0]
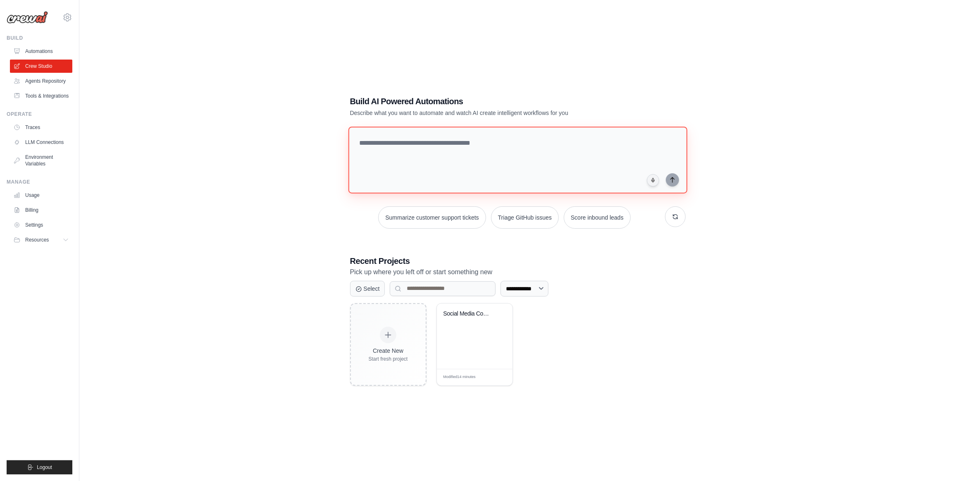
click at [421, 150] on textarea at bounding box center [517, 159] width 339 height 67
click at [419, 155] on textarea at bounding box center [517, 159] width 339 height 67
click at [393, 157] on textarea at bounding box center [517, 159] width 339 height 67
paste textarea "**********"
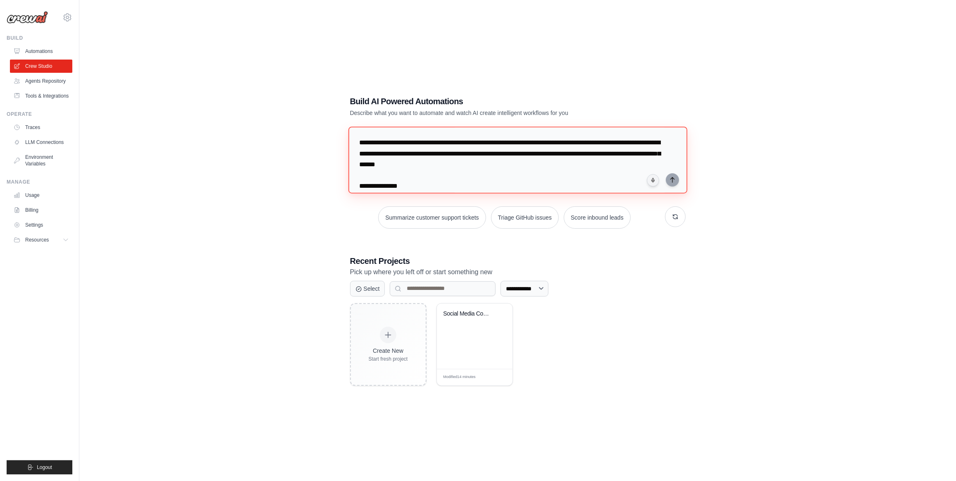
scroll to position [2007, 0]
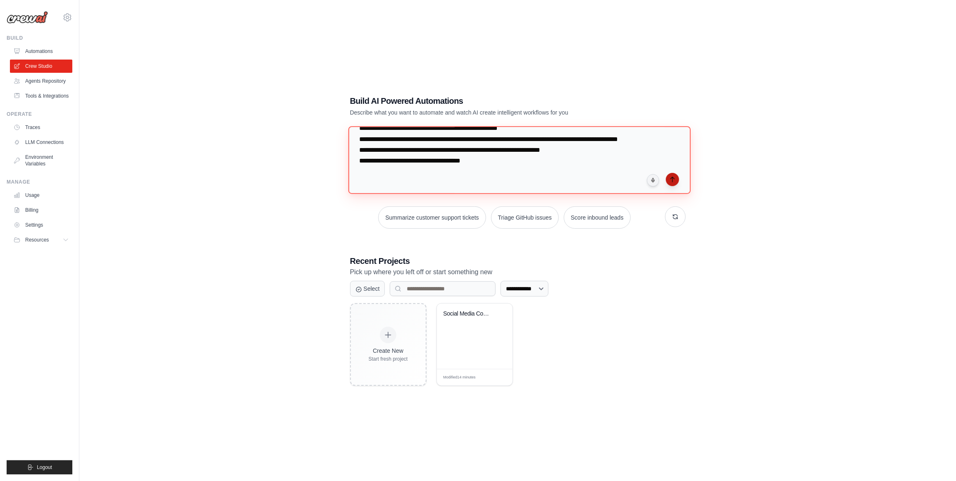
type textarea "**********"
click at [671, 179] on icon "submit" at bounding box center [672, 179] width 7 height 7
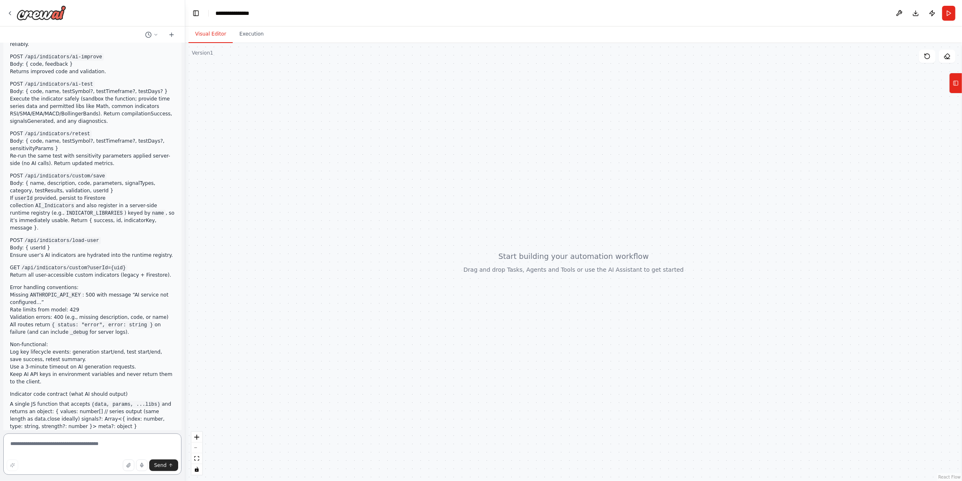
scroll to position [1063, 0]
